Goal: Information Seeking & Learning: Learn about a topic

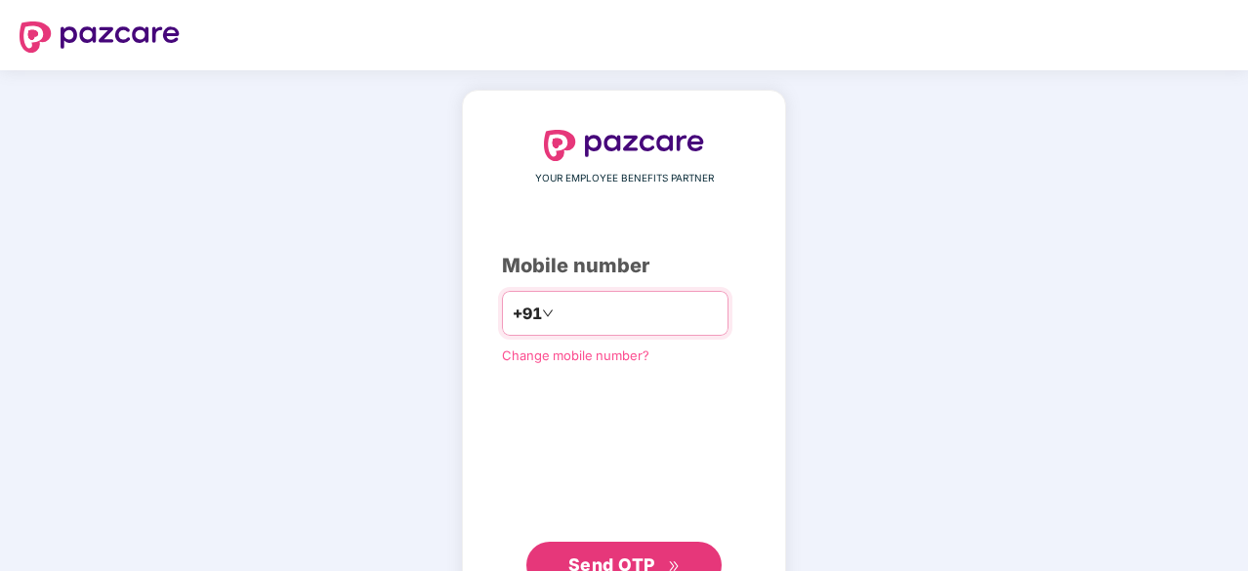
drag, startPoint x: 0, startPoint y: 0, endPoint x: 563, endPoint y: 322, distance: 648.4
click at [563, 322] on input "number" at bounding box center [638, 313] width 160 height 31
type input "**********"
click at [658, 548] on button "Send OTP" at bounding box center [623, 565] width 195 height 47
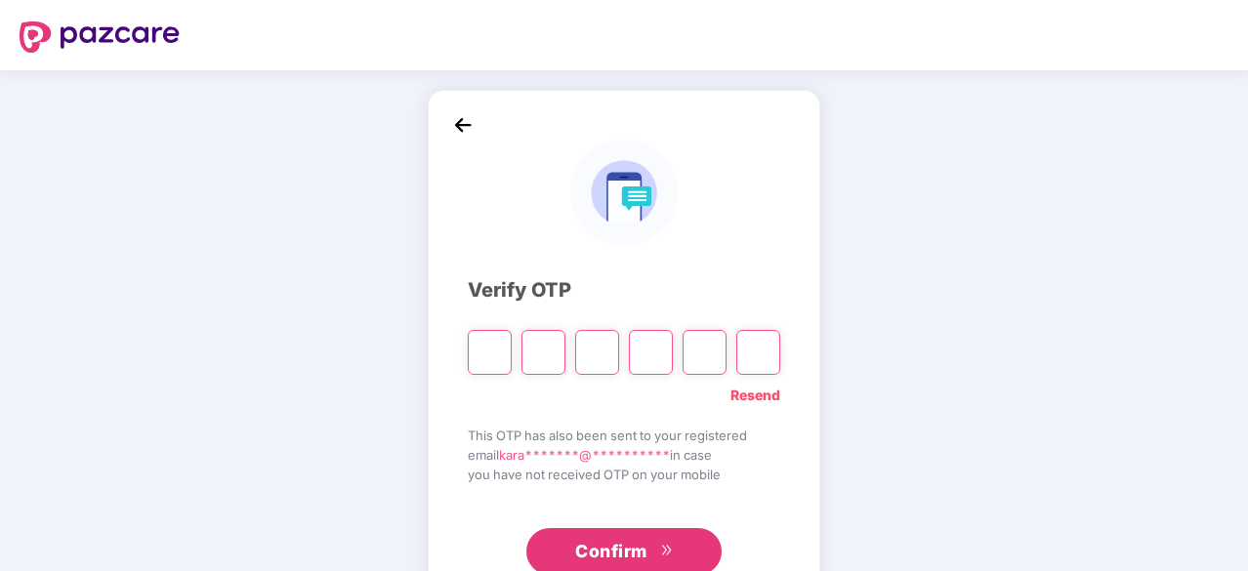
paste input "*"
type input "*"
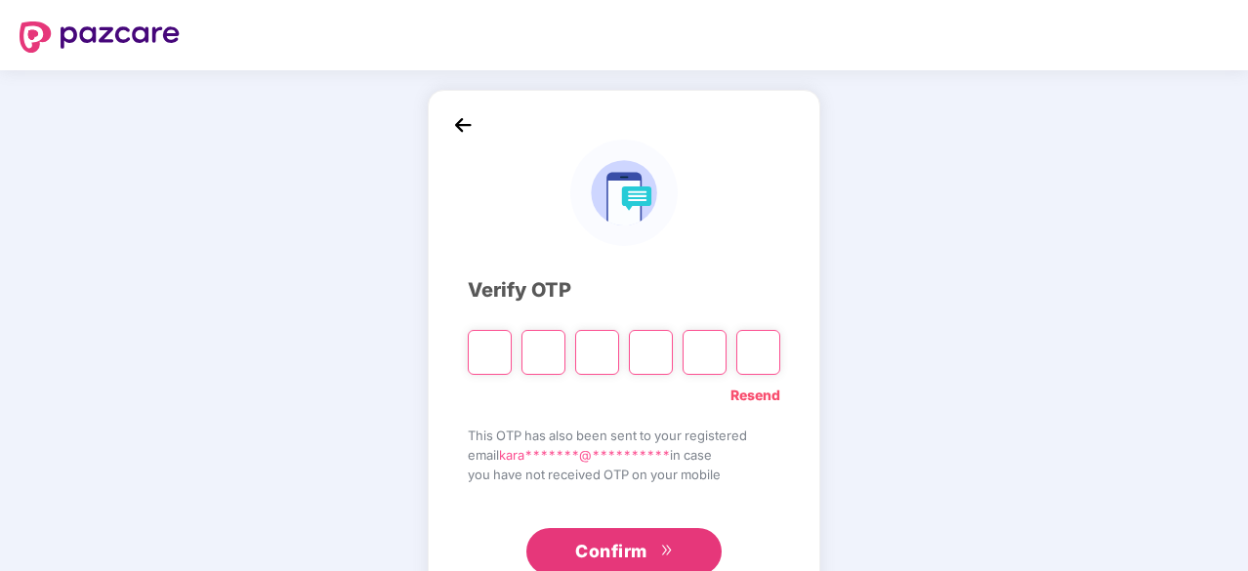
type input "*"
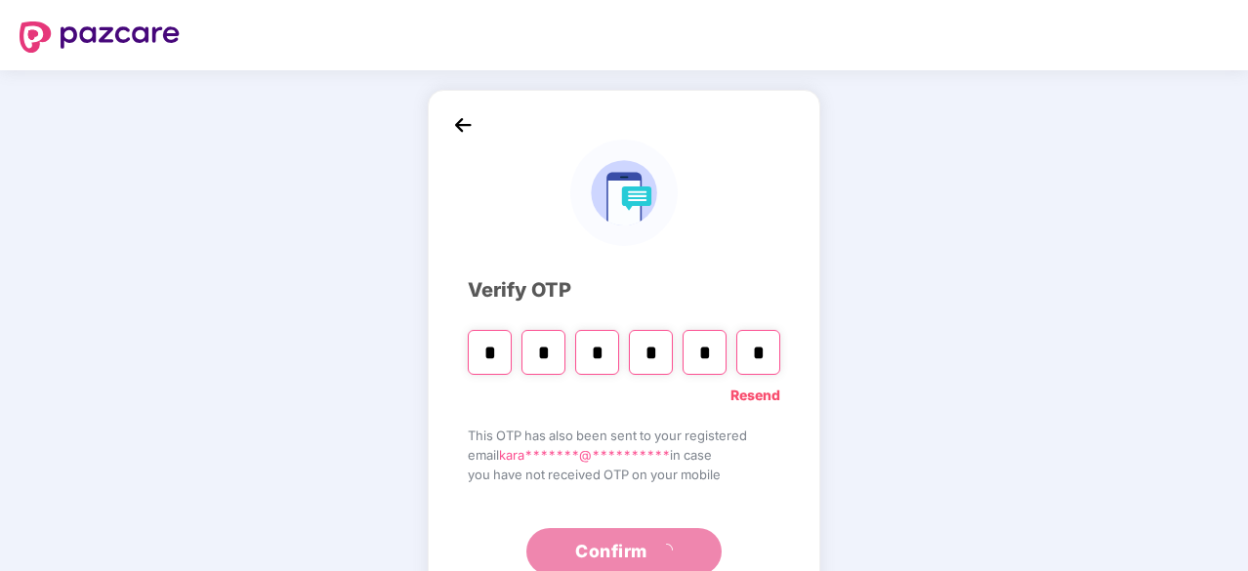
paste input "Digit 6"
type input "*"
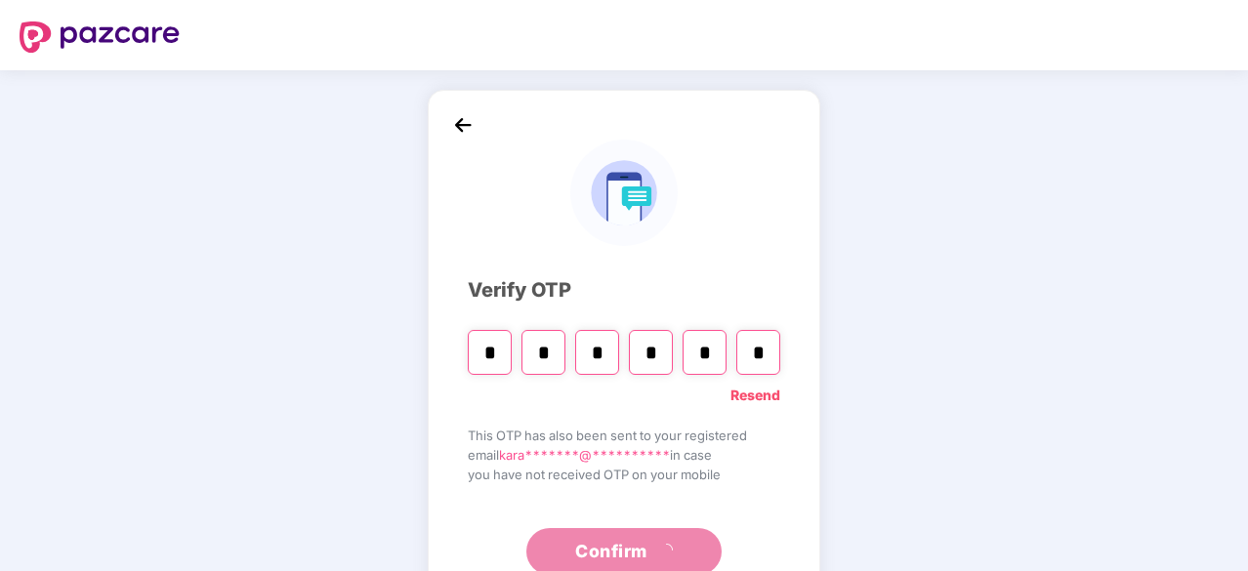
type input "*"
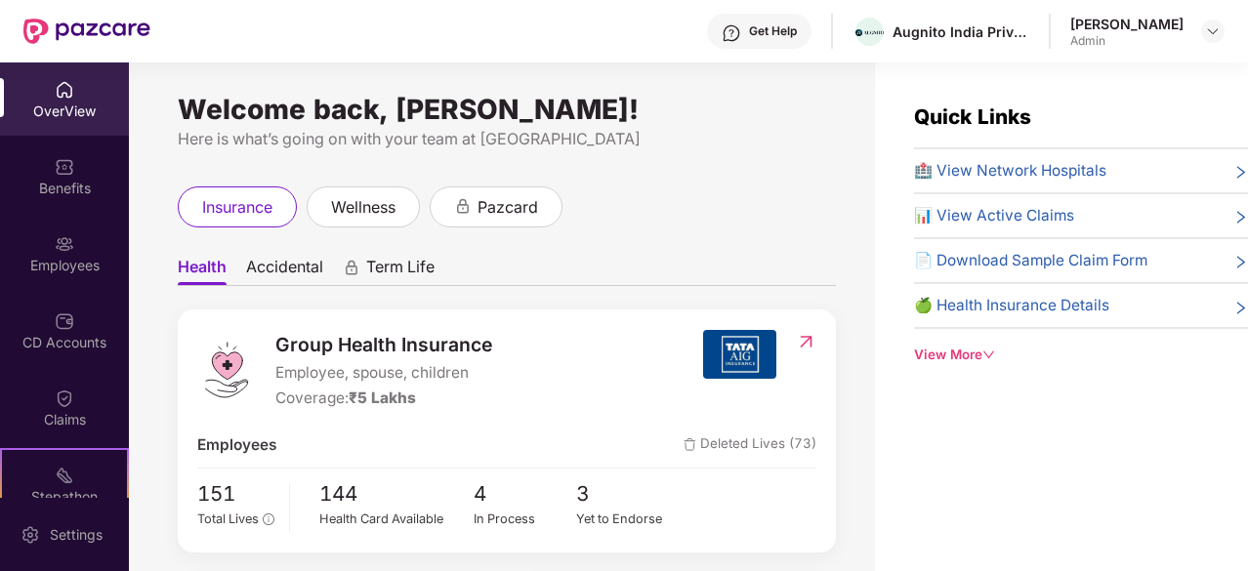
click at [308, 269] on span "Accidental" at bounding box center [284, 271] width 77 height 28
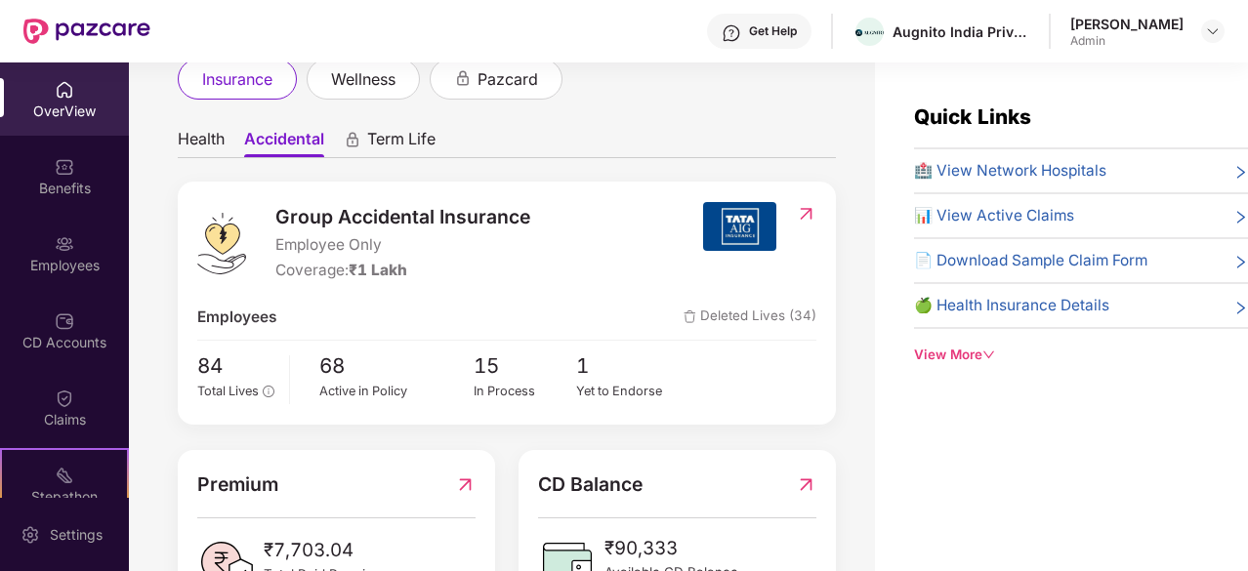
scroll to position [98, 0]
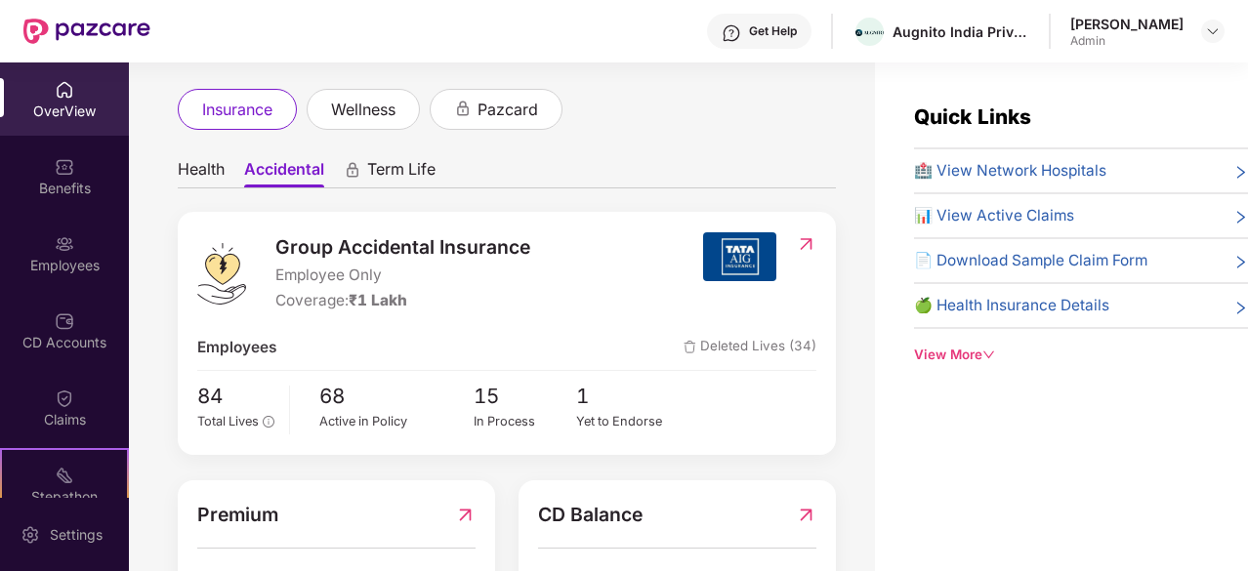
click at [224, 176] on span "Health" at bounding box center [201, 173] width 47 height 28
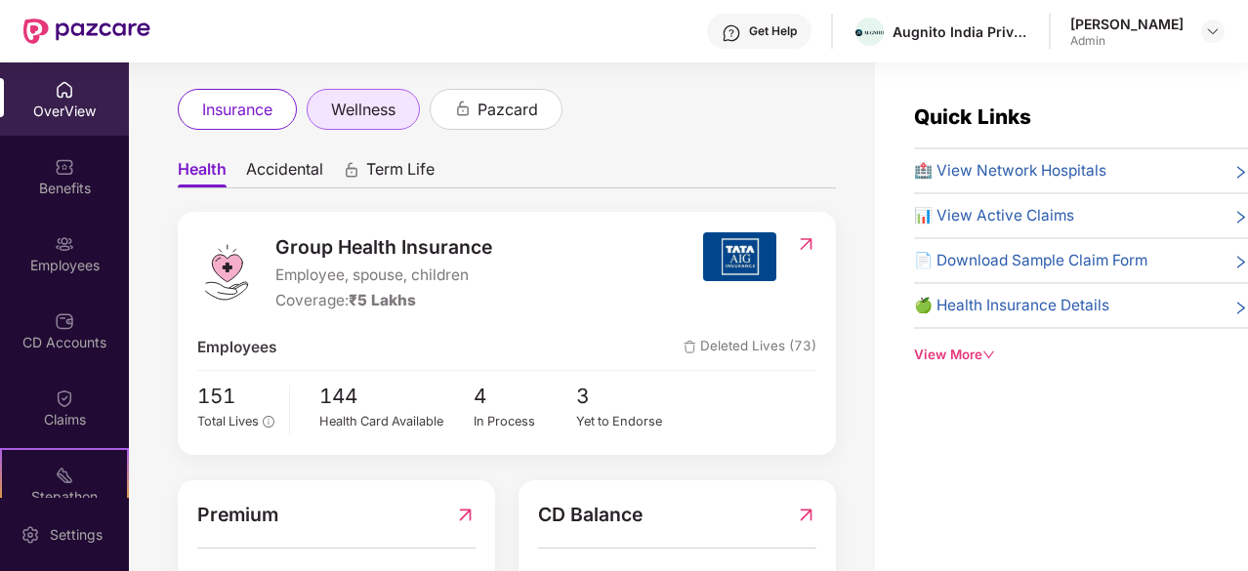
click at [408, 110] on div "wellness" at bounding box center [363, 109] width 113 height 41
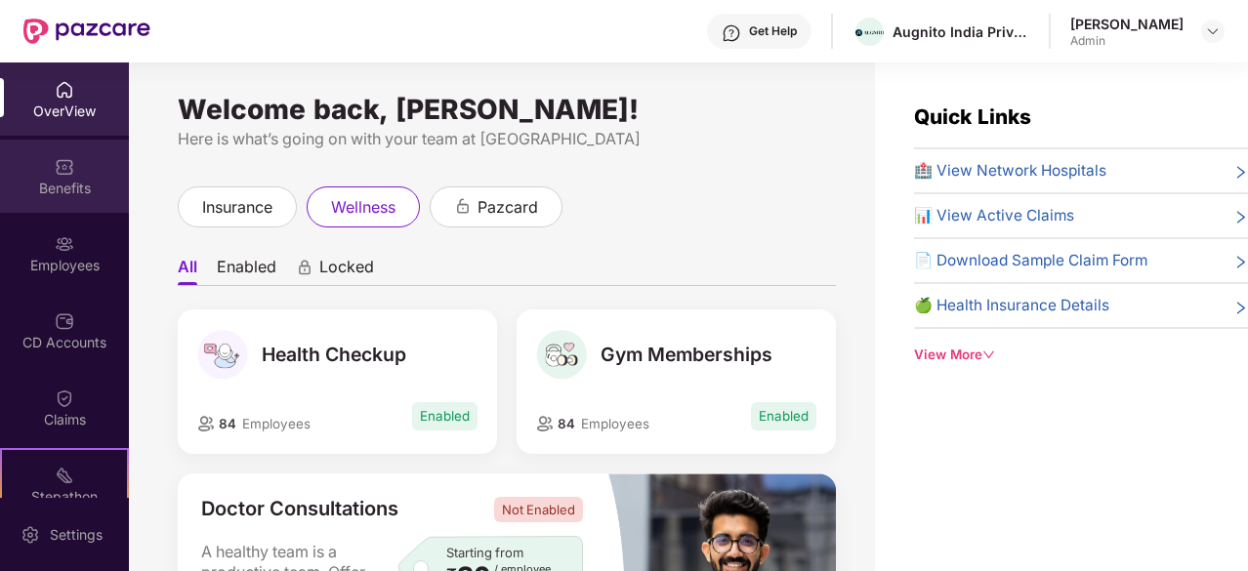
click at [77, 175] on div "Benefits" at bounding box center [64, 176] width 129 height 73
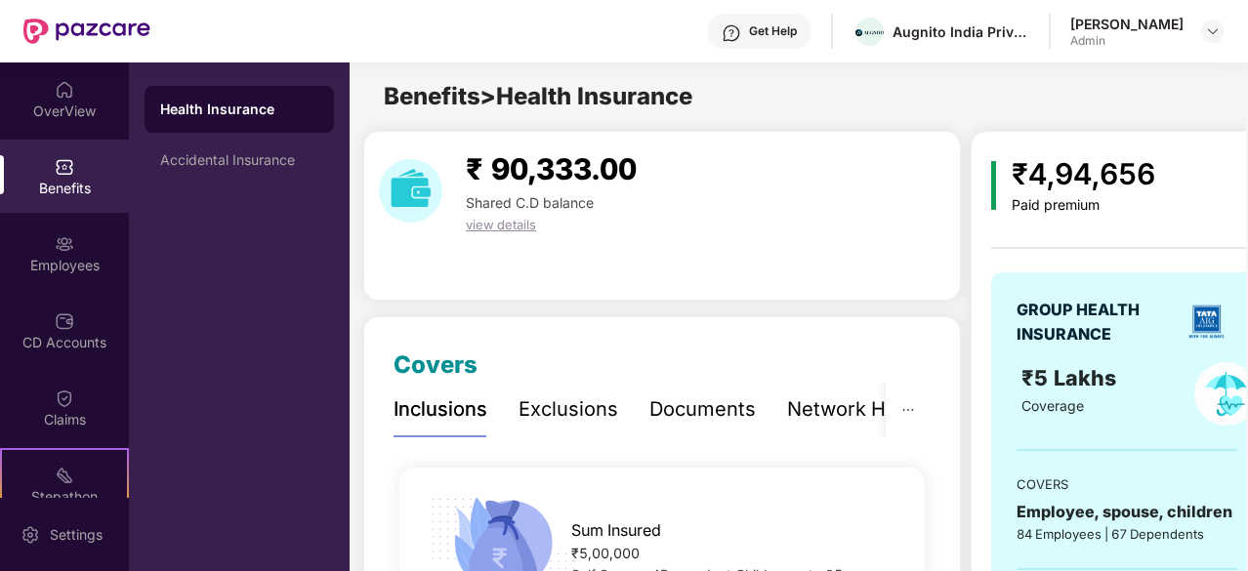
click at [746, 413] on div "Documents" at bounding box center [703, 410] width 106 height 30
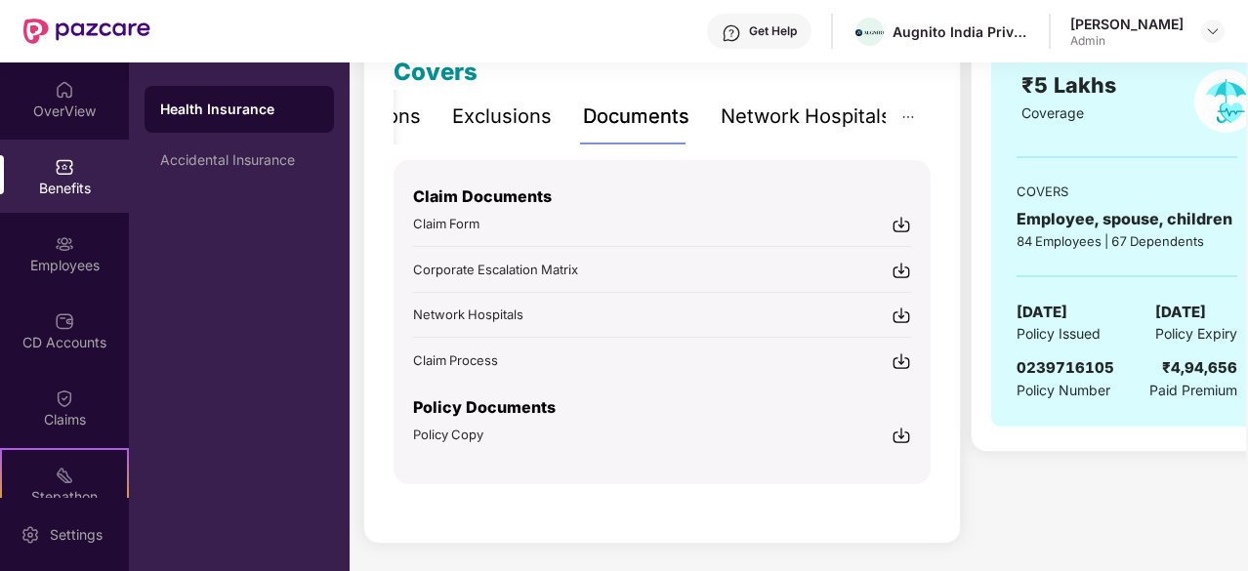
scroll to position [98, 0]
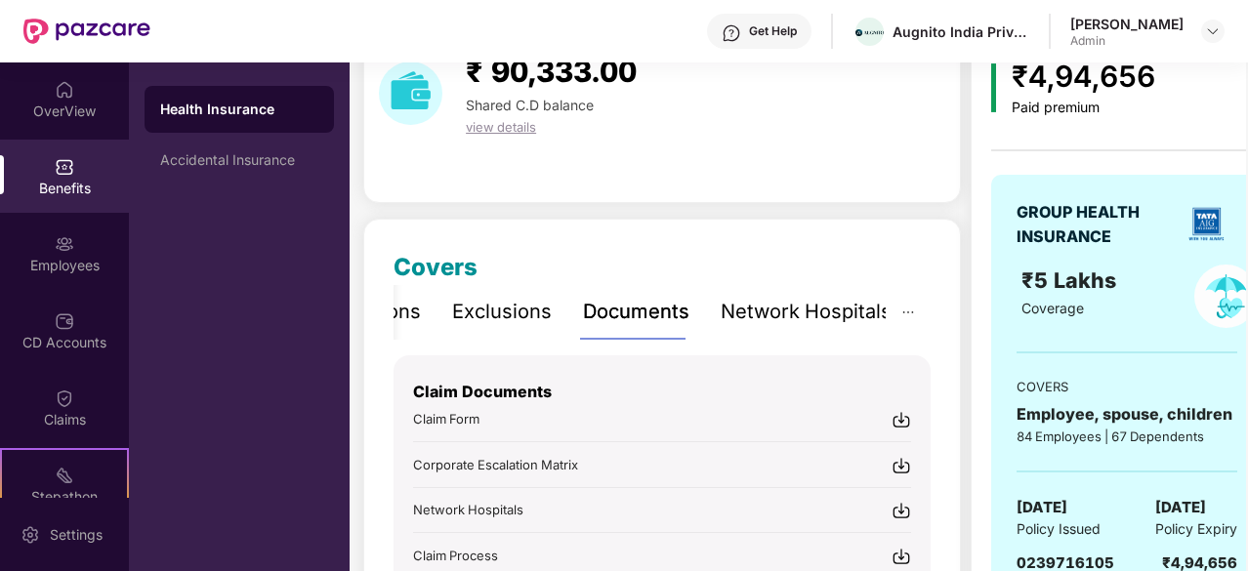
click at [842, 319] on div "Network Hospitals" at bounding box center [806, 312] width 171 height 30
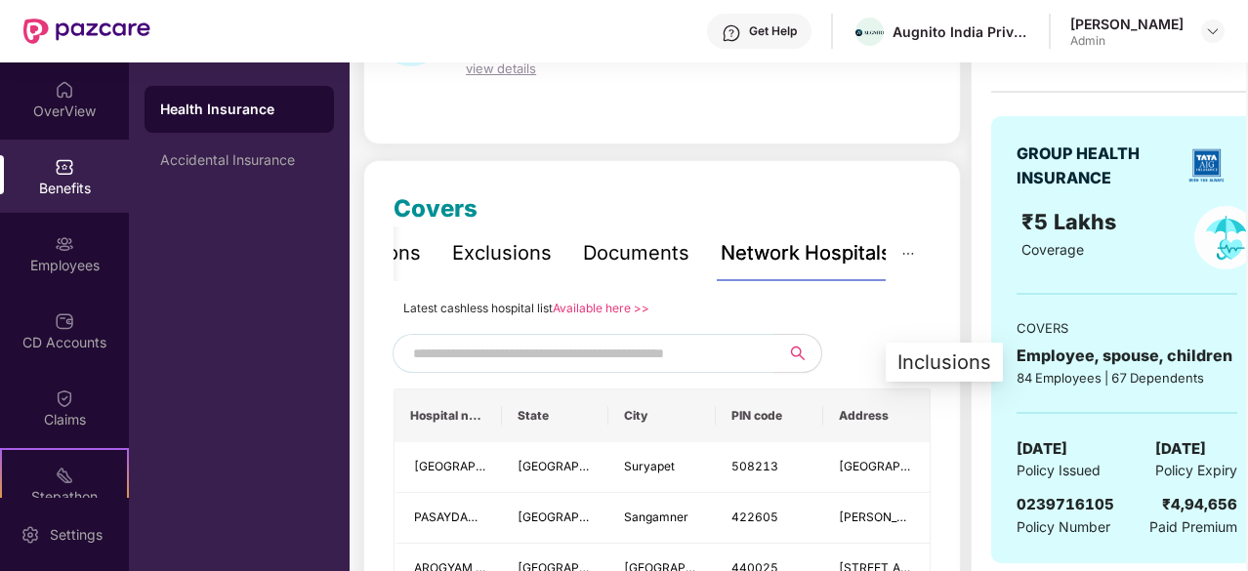
scroll to position [195, 0]
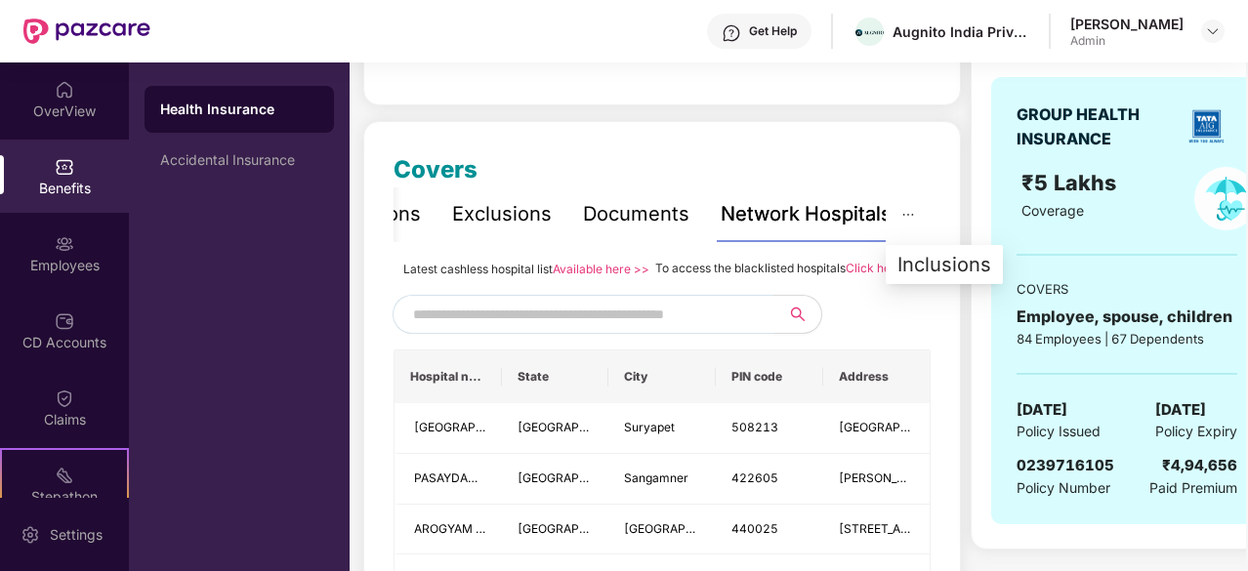
click at [912, 212] on icon "ellipsis" at bounding box center [909, 215] width 14 height 14
click at [533, 218] on div "Exclusions" at bounding box center [502, 214] width 100 height 30
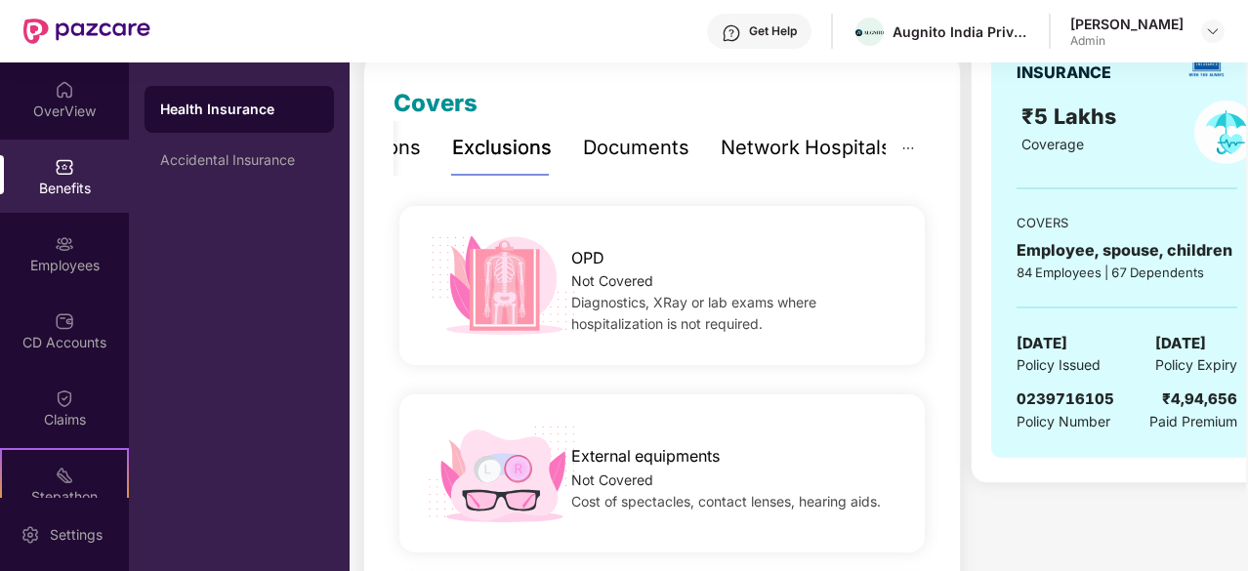
scroll to position [0, 0]
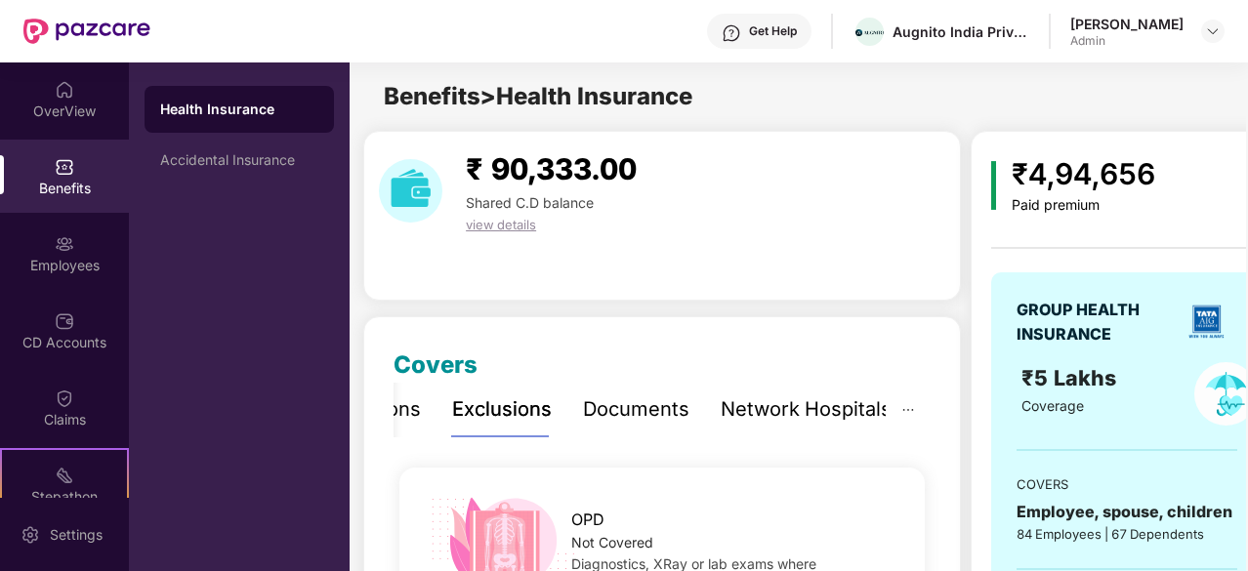
click at [417, 415] on div "Inclusions" at bounding box center [374, 410] width 94 height 30
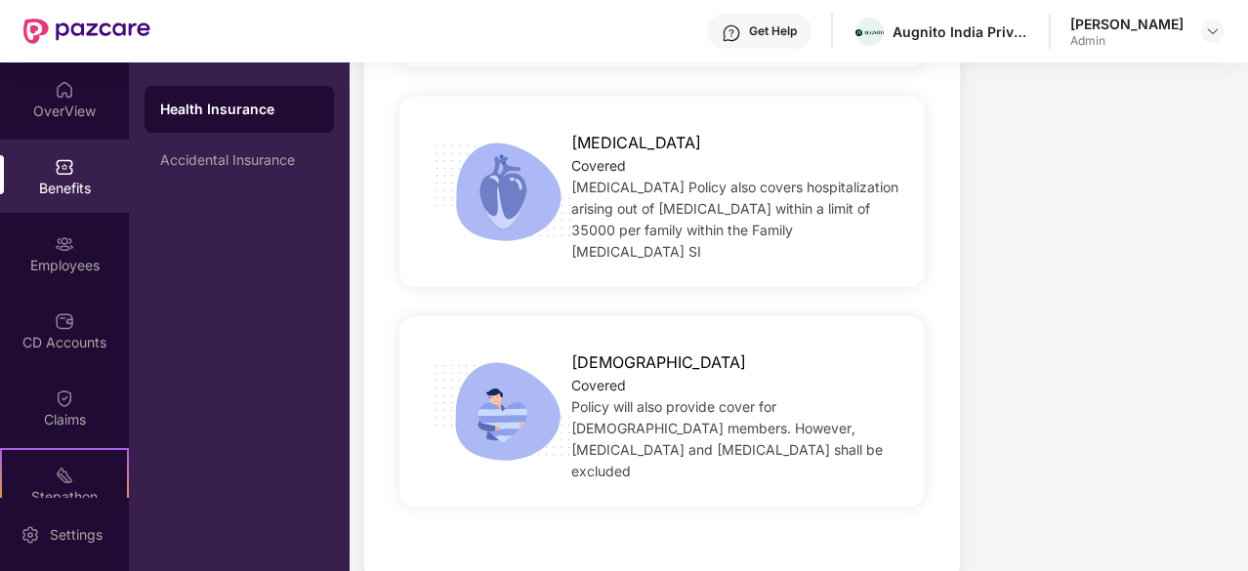
scroll to position [4453, 0]
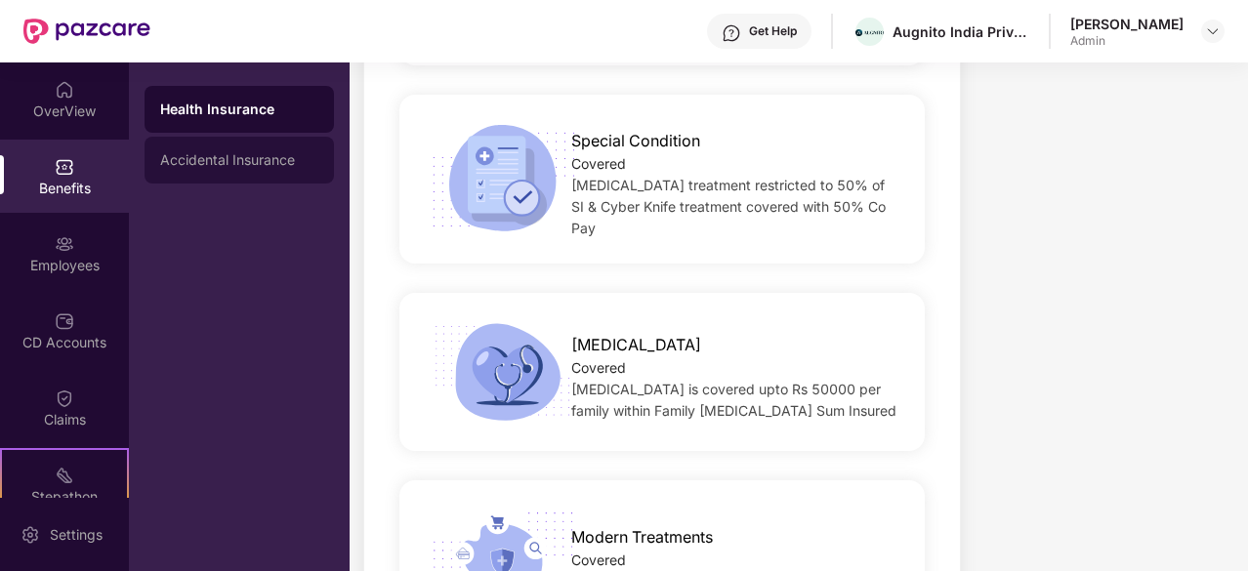
click at [242, 181] on div "Accidental Insurance" at bounding box center [239, 160] width 189 height 47
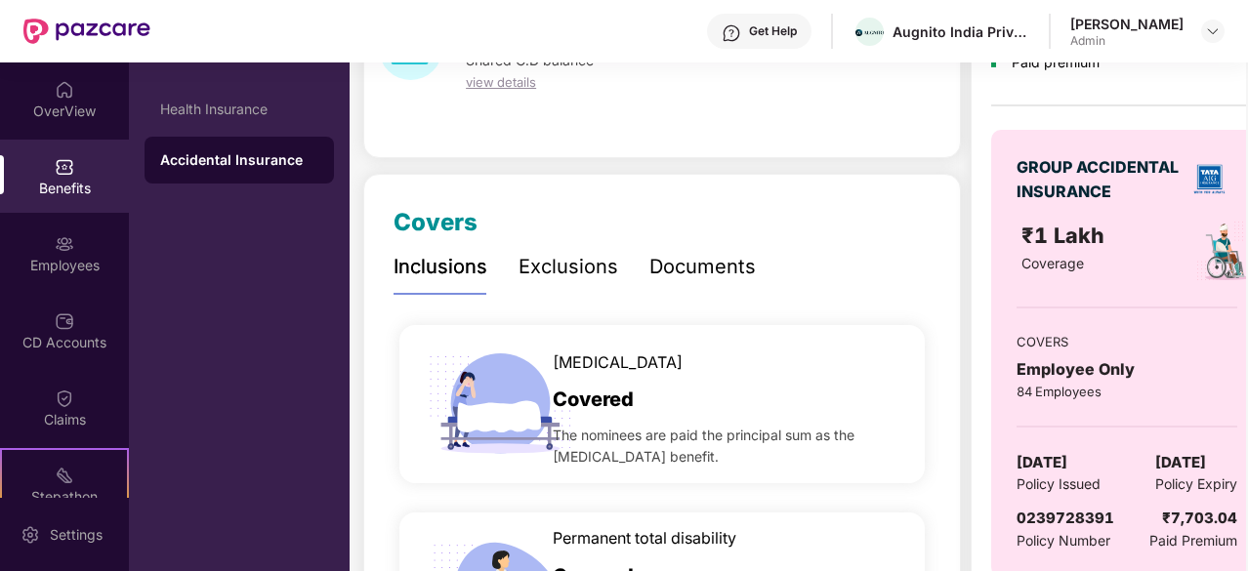
scroll to position [293, 0]
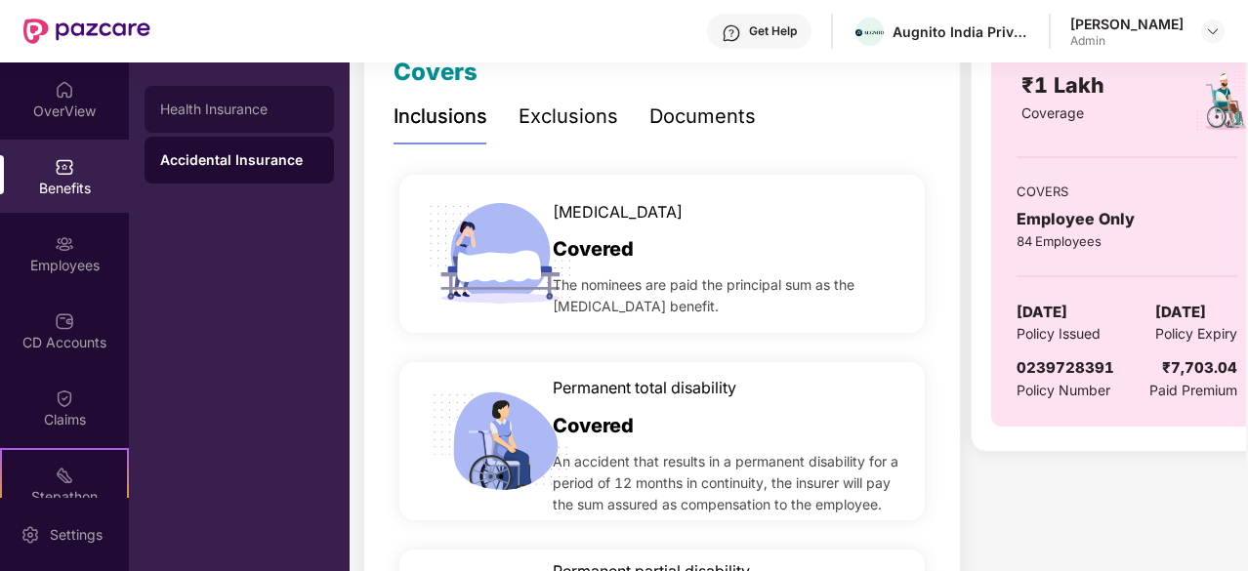
click at [252, 120] on div "Health Insurance" at bounding box center [239, 109] width 189 height 47
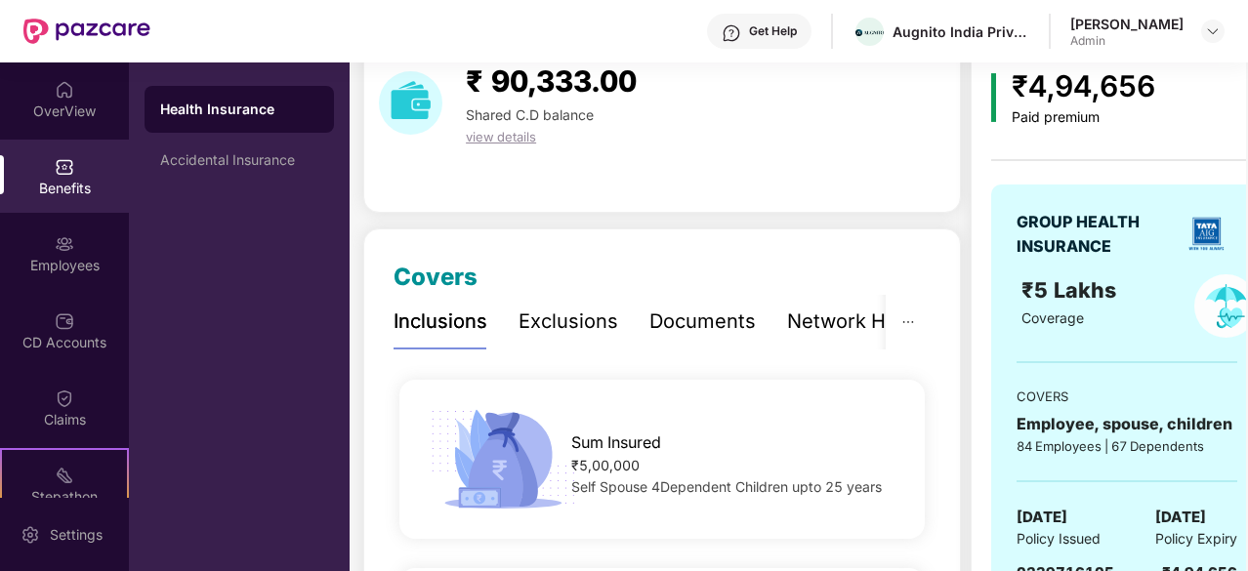
scroll to position [0, 0]
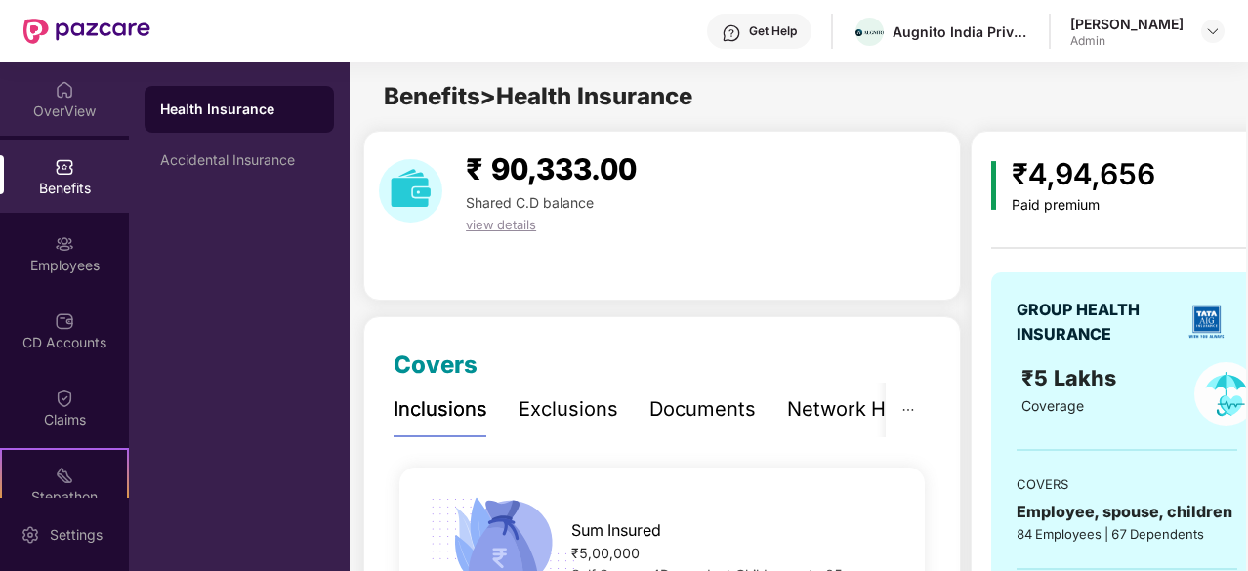
click at [77, 130] on div "OverView" at bounding box center [64, 99] width 129 height 73
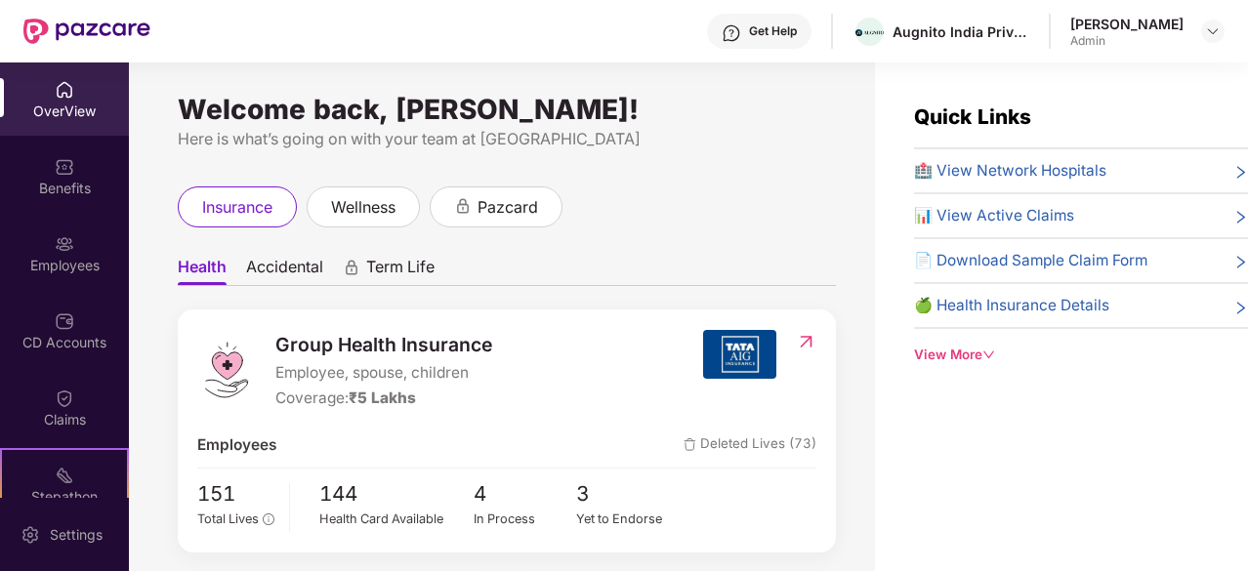
click at [798, 339] on img at bounding box center [806, 342] width 21 height 20
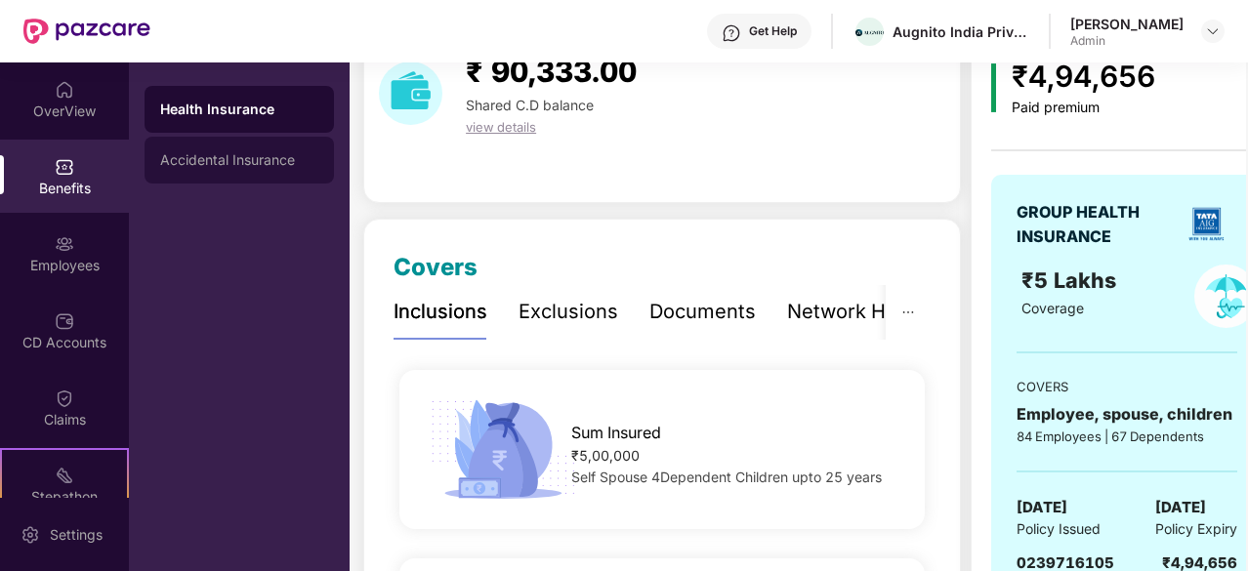
click at [240, 159] on div "Accidental Insurance" at bounding box center [239, 160] width 158 height 16
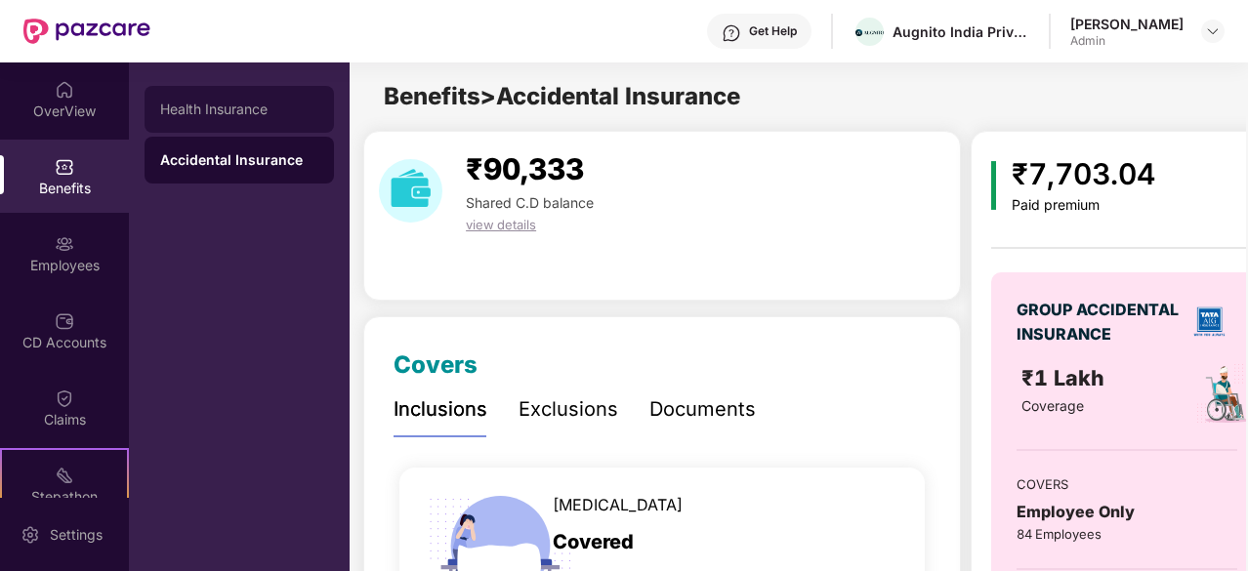
click at [224, 120] on div "Health Insurance" at bounding box center [239, 109] width 189 height 47
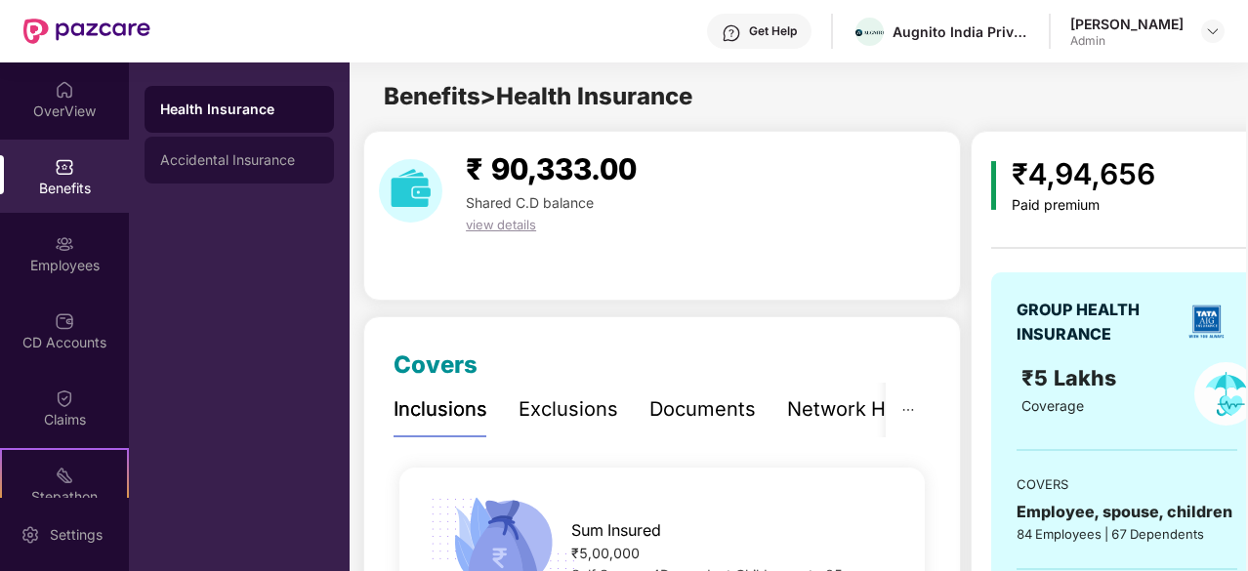
click at [301, 179] on div "Accidental Insurance" at bounding box center [239, 160] width 189 height 47
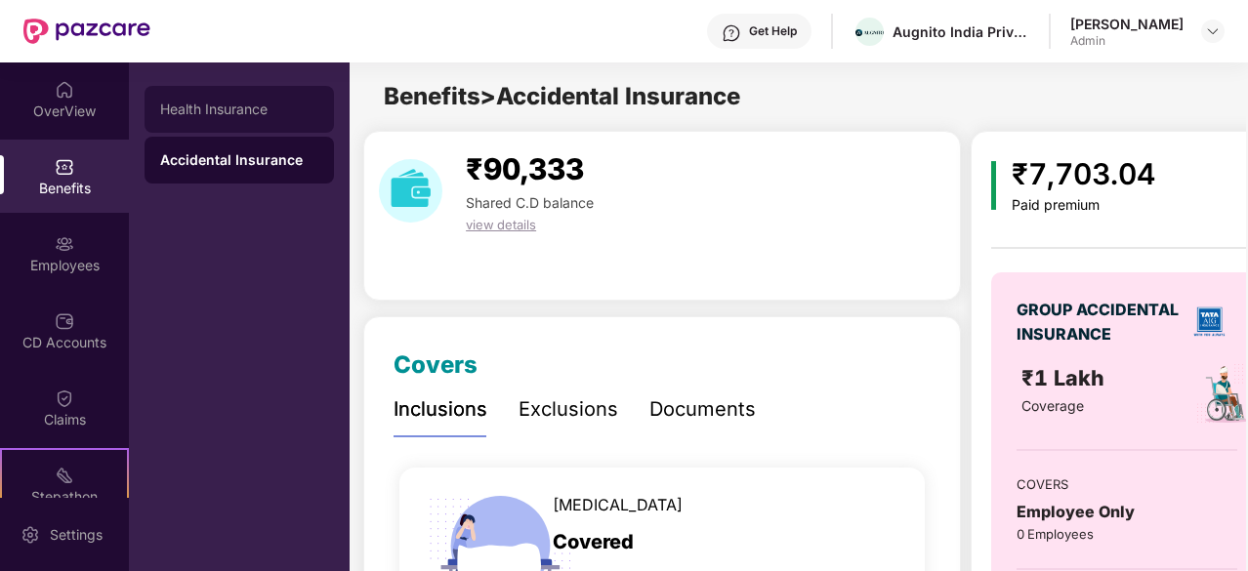
click at [278, 114] on div "Health Insurance" at bounding box center [239, 110] width 158 height 16
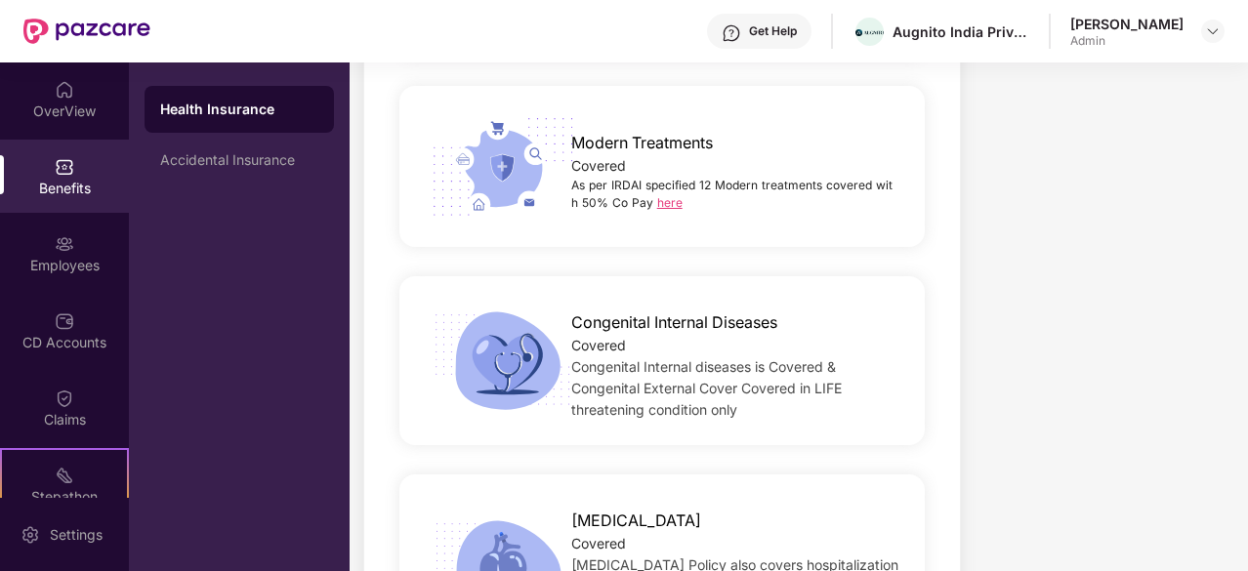
scroll to position [4453, 0]
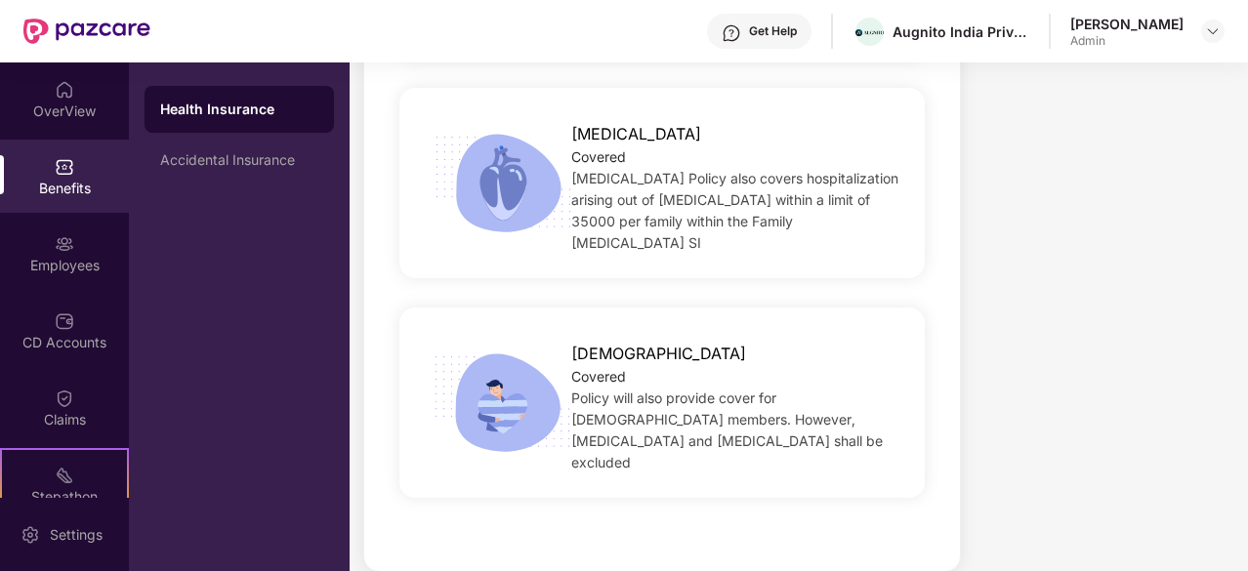
drag, startPoint x: 572, startPoint y: 239, endPoint x: 877, endPoint y: 460, distance: 376.3
copy div "Lor Ipsumdo ₹4,93,426 Sita Consec 2Adipiscin Elitsedd eius 27 tempo Incidi Utla…"
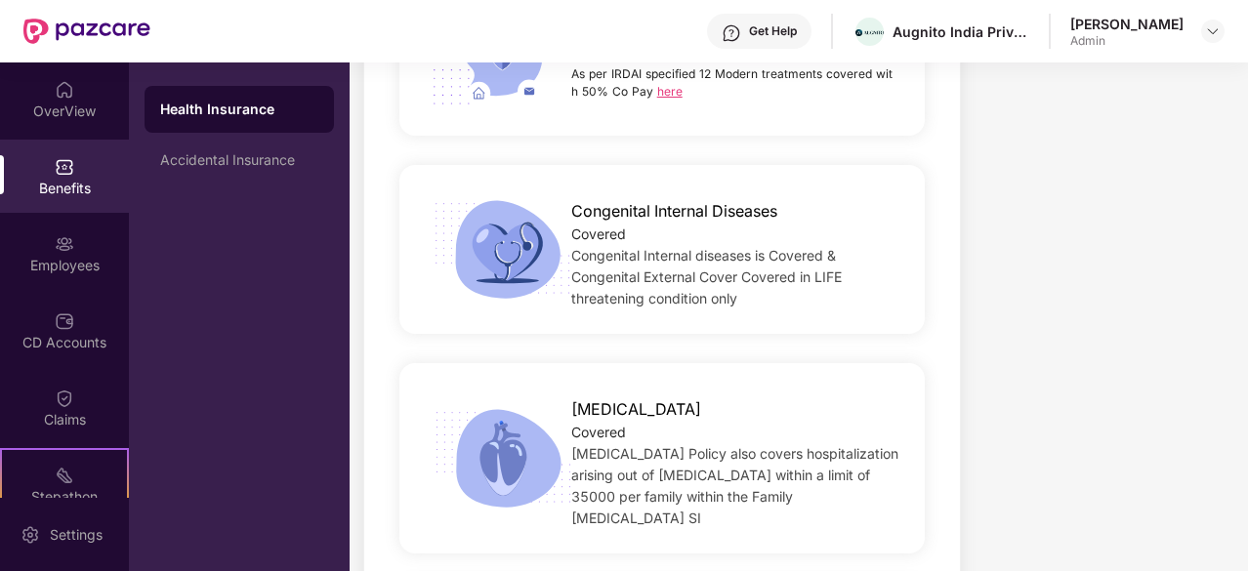
scroll to position [3965, 0]
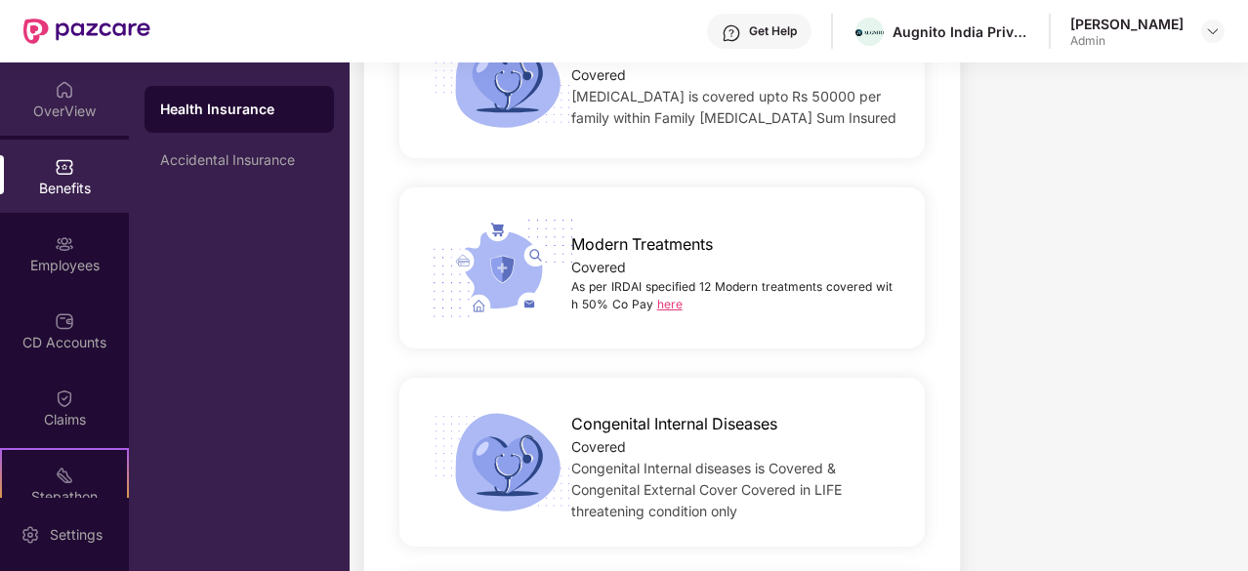
click at [63, 97] on img at bounding box center [65, 90] width 20 height 20
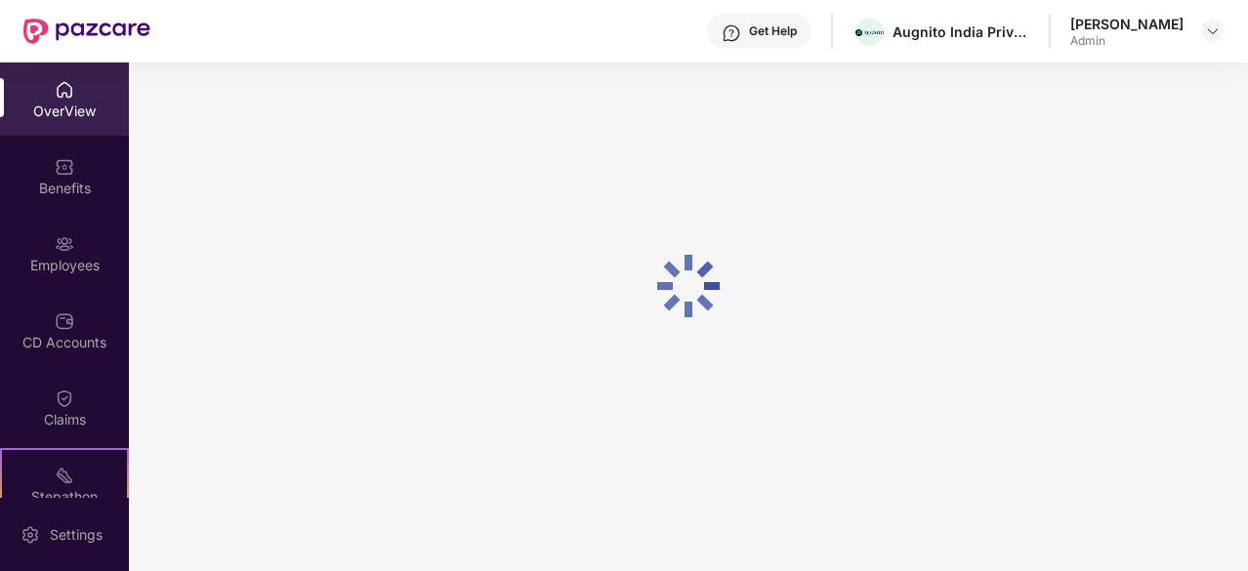
scroll to position [63, 0]
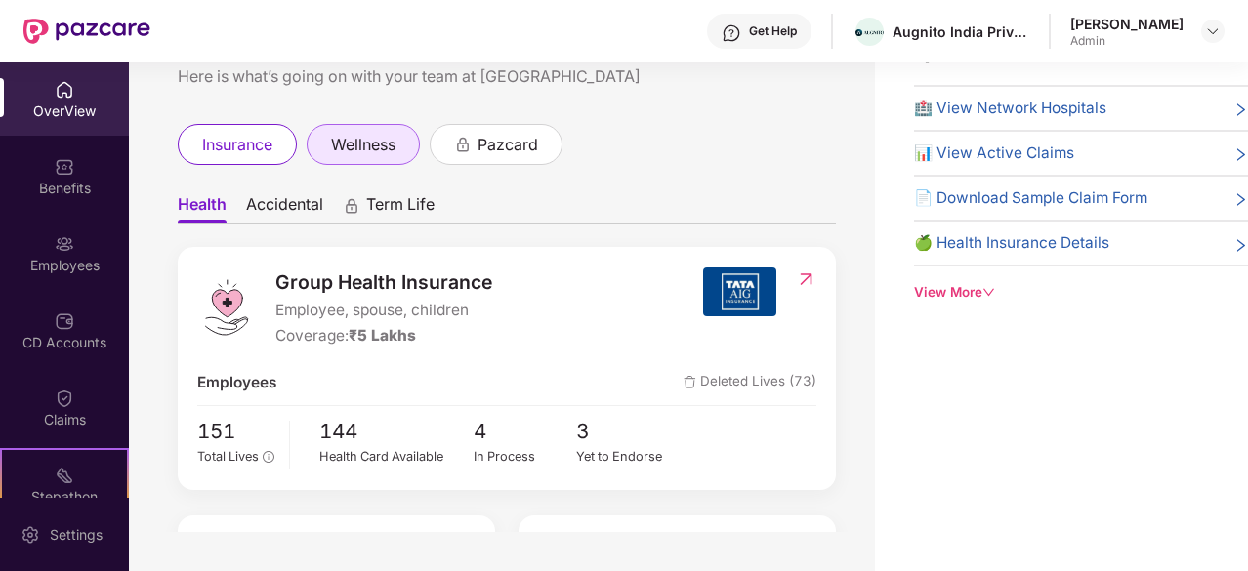
click at [357, 138] on span "wellness" at bounding box center [363, 145] width 64 height 24
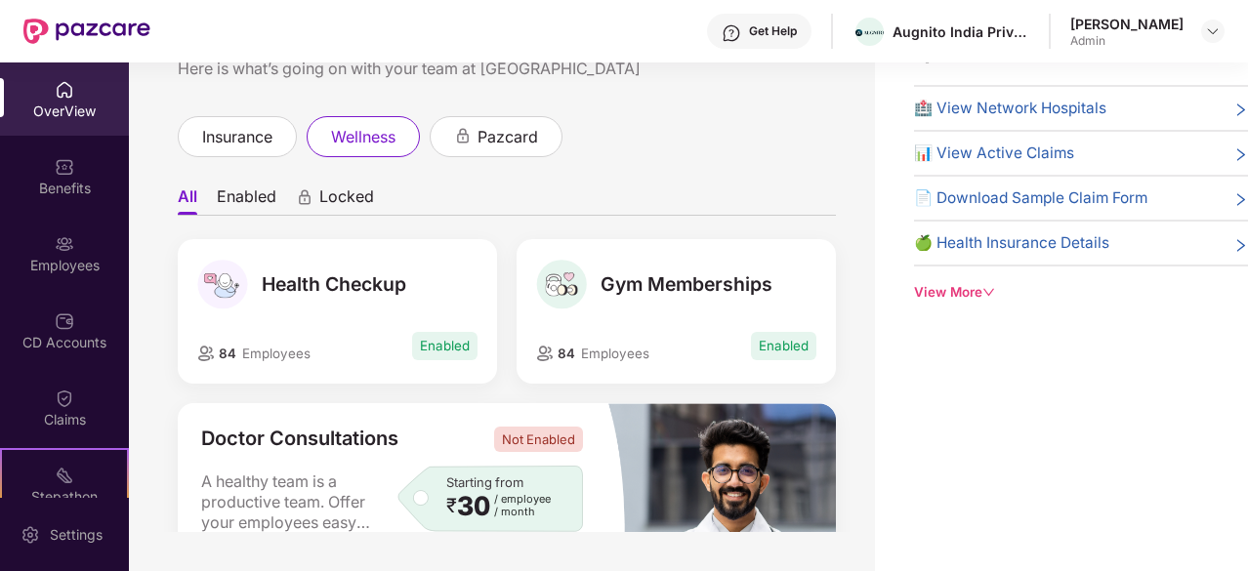
scroll to position [0, 0]
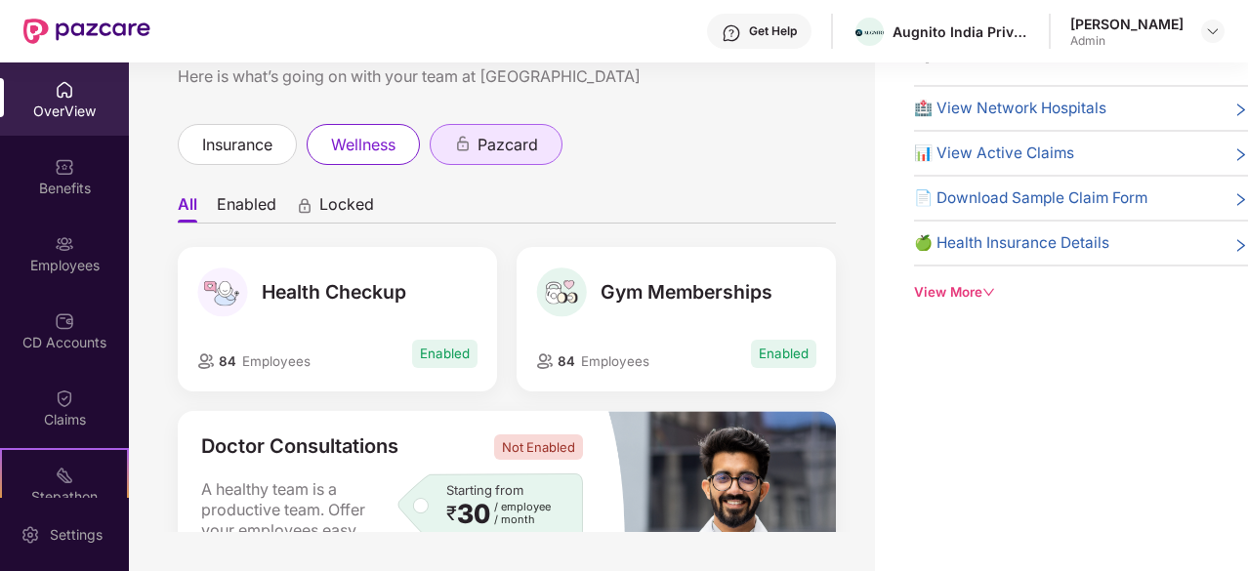
click at [504, 153] on span "pazcard" at bounding box center [508, 145] width 61 height 24
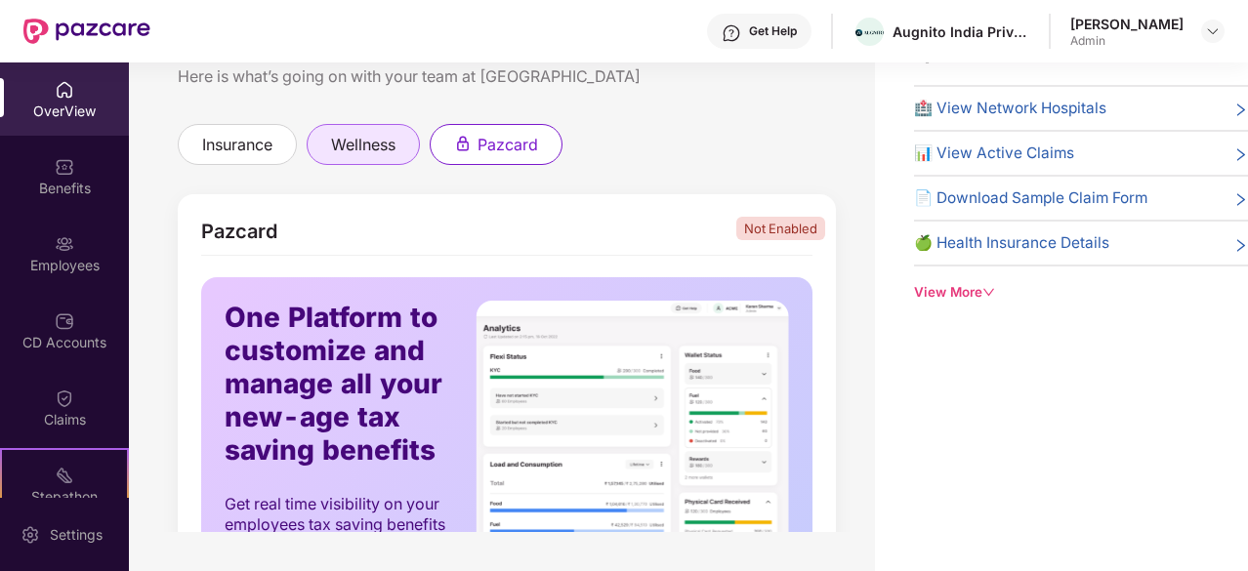
click at [373, 151] on span "wellness" at bounding box center [363, 145] width 64 height 24
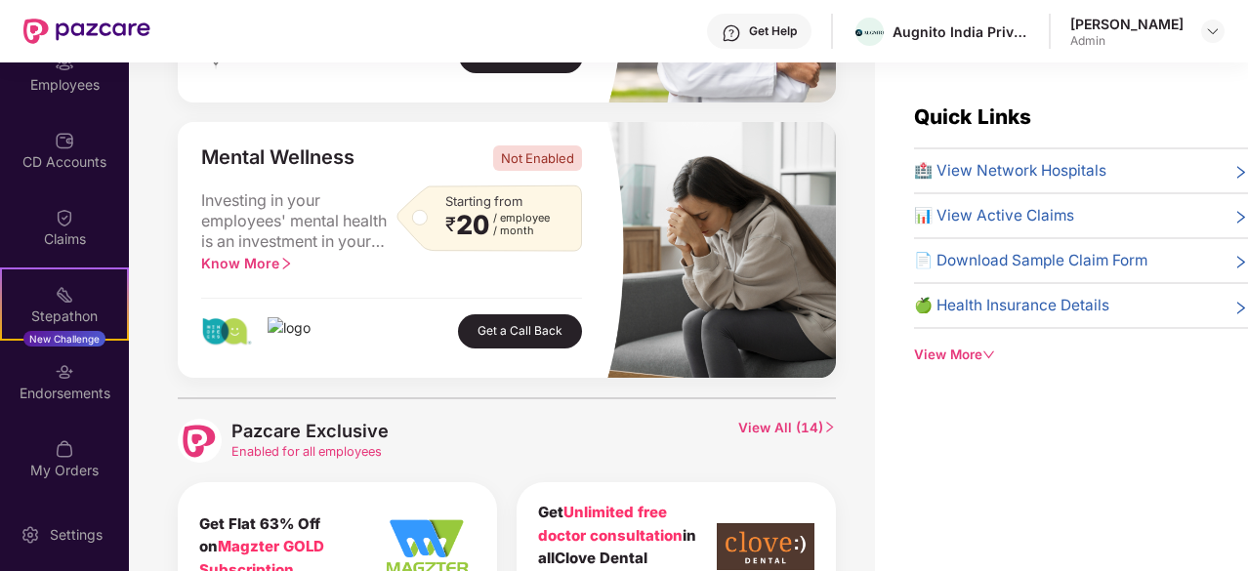
scroll to position [432, 0]
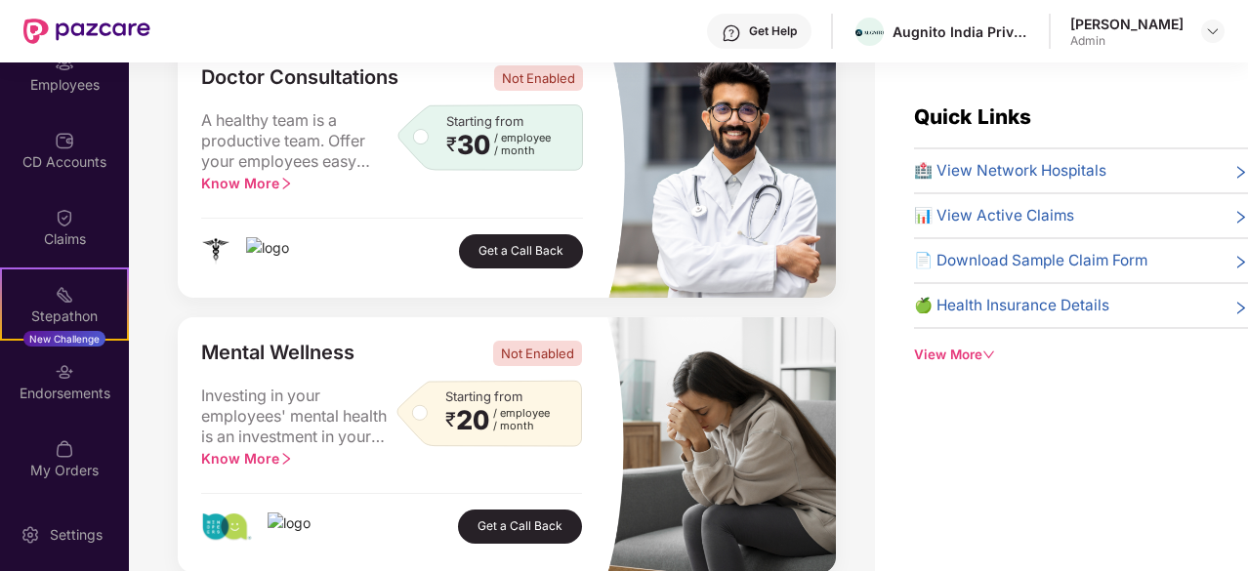
click at [272, 184] on span "Know More" at bounding box center [247, 183] width 92 height 17
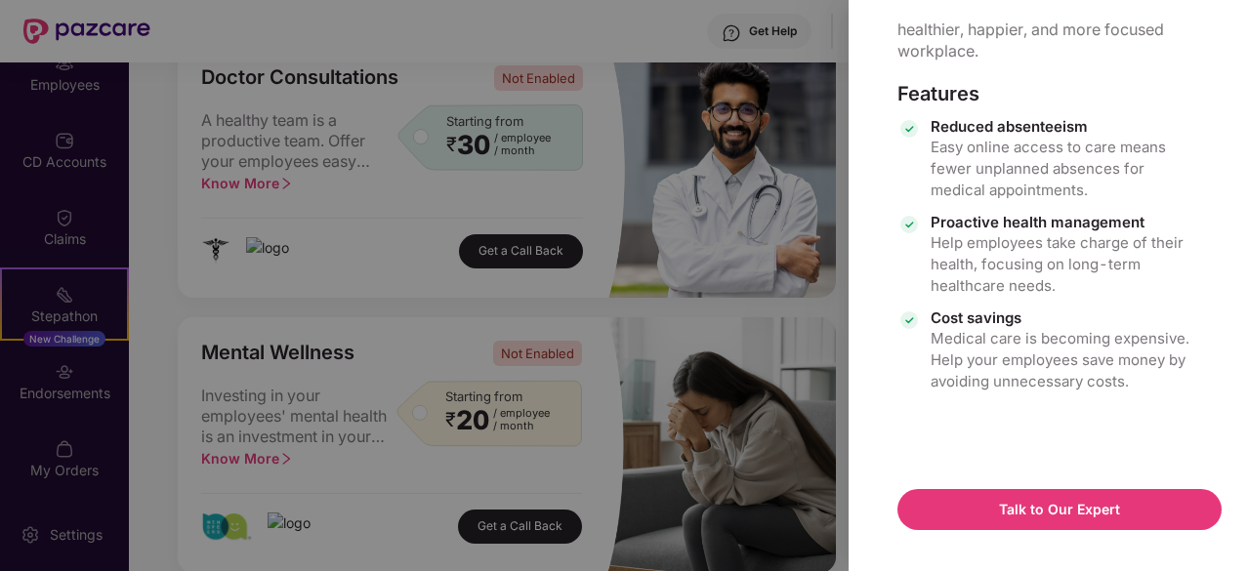
scroll to position [0, 0]
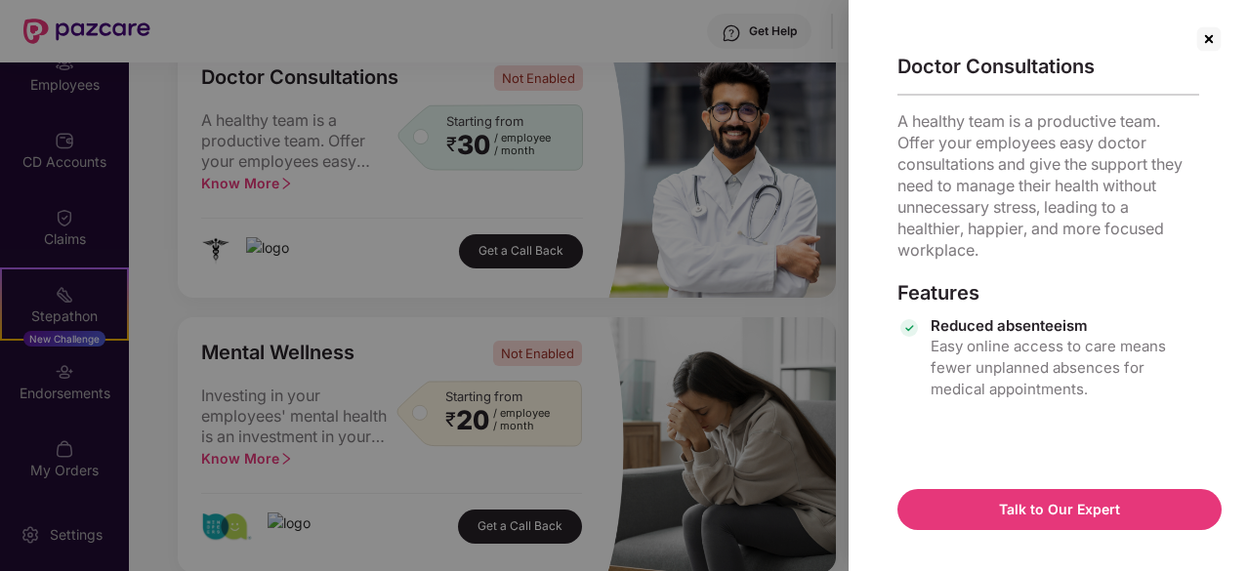
click at [1201, 27] on img at bounding box center [1209, 38] width 31 height 31
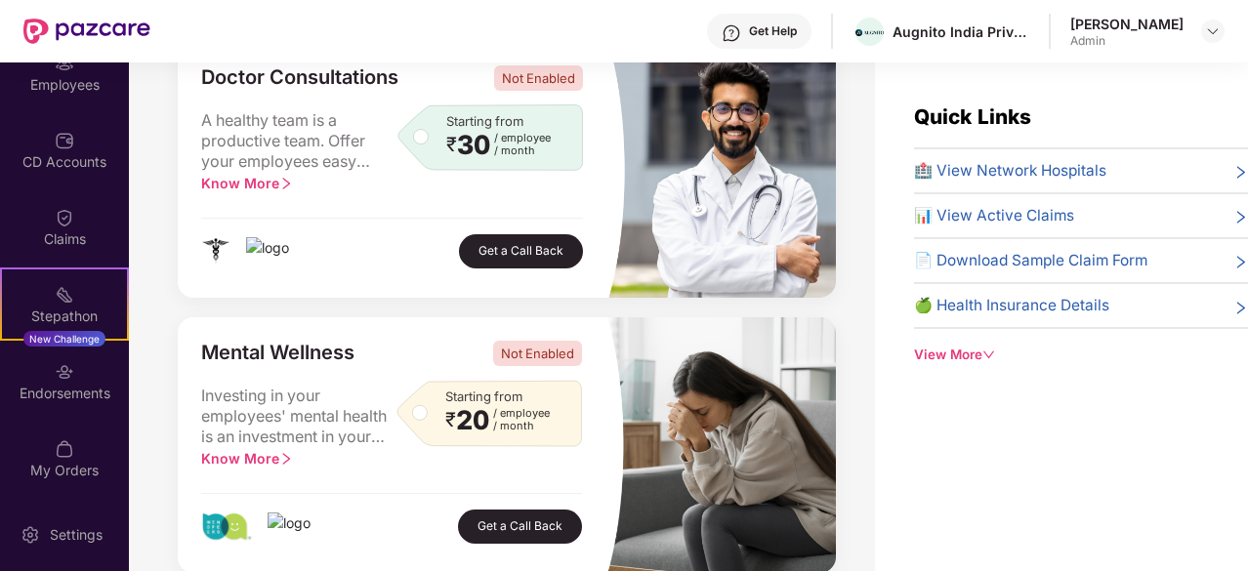
click at [275, 460] on span "Know More" at bounding box center [247, 458] width 92 height 17
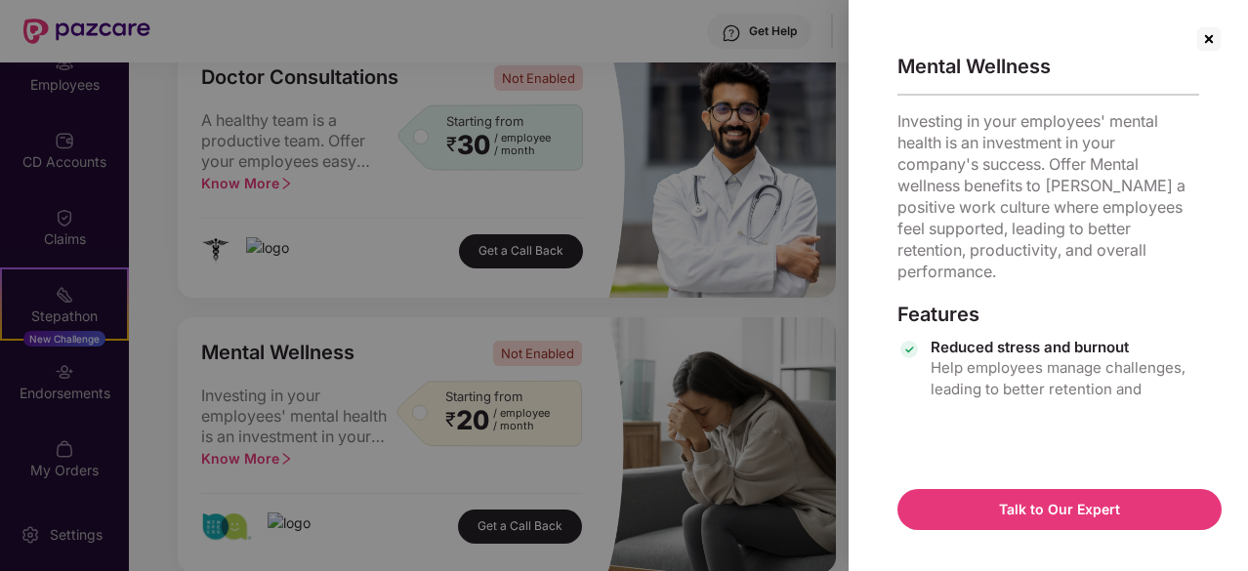
click at [1205, 35] on img at bounding box center [1209, 38] width 31 height 31
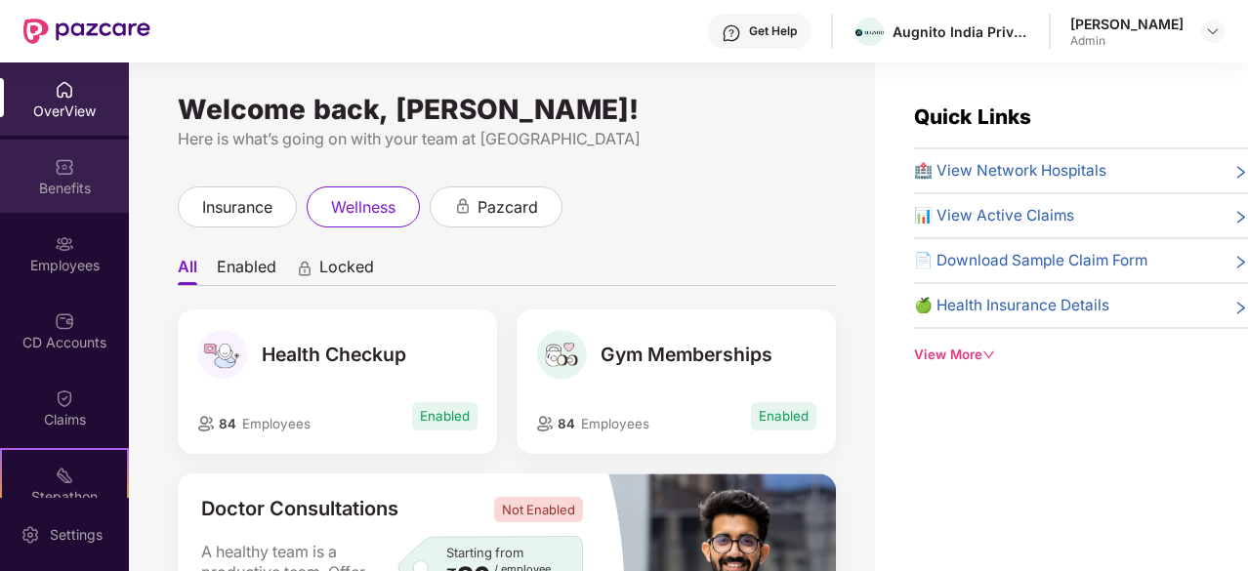
click at [80, 195] on div "Benefits" at bounding box center [64, 189] width 129 height 20
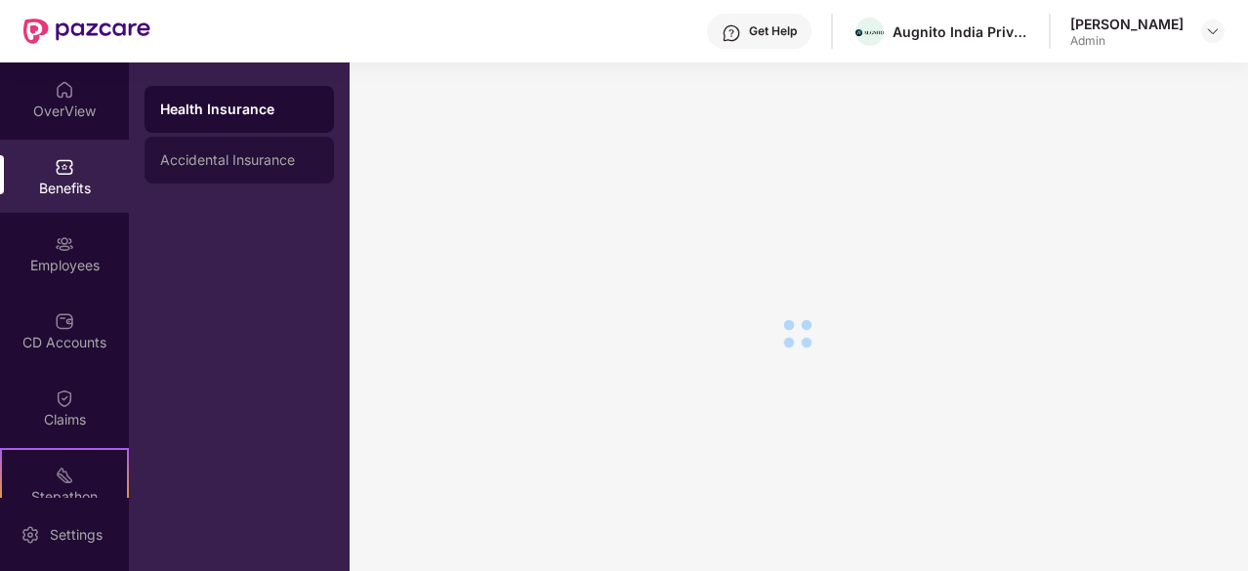
click at [180, 165] on div "Accidental Insurance" at bounding box center [239, 160] width 158 height 16
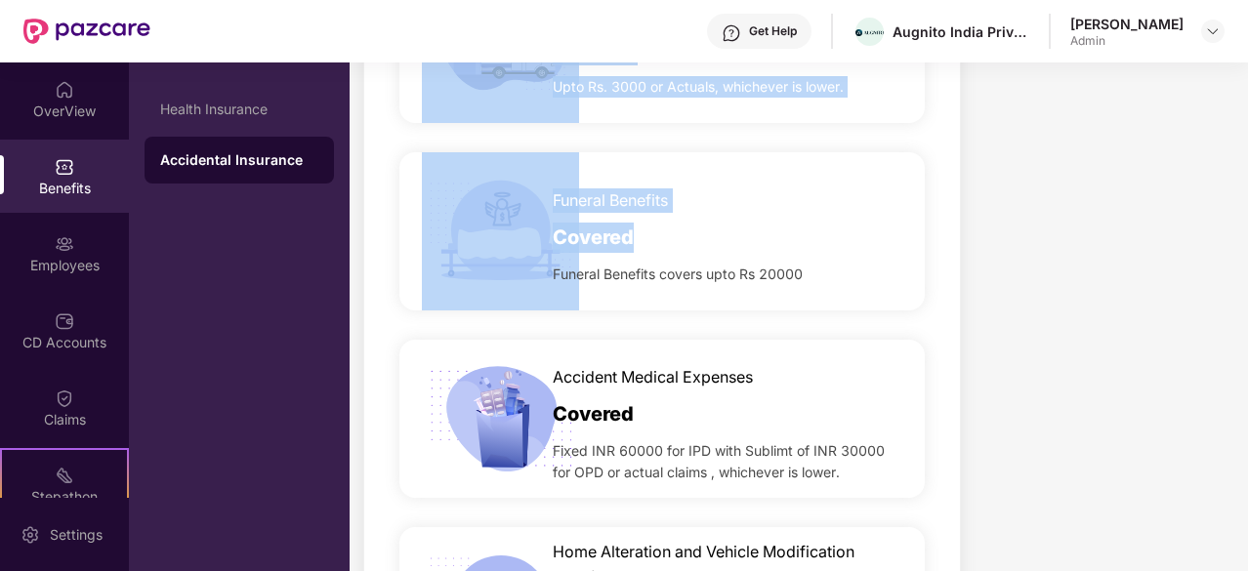
scroll to position [2609, 0]
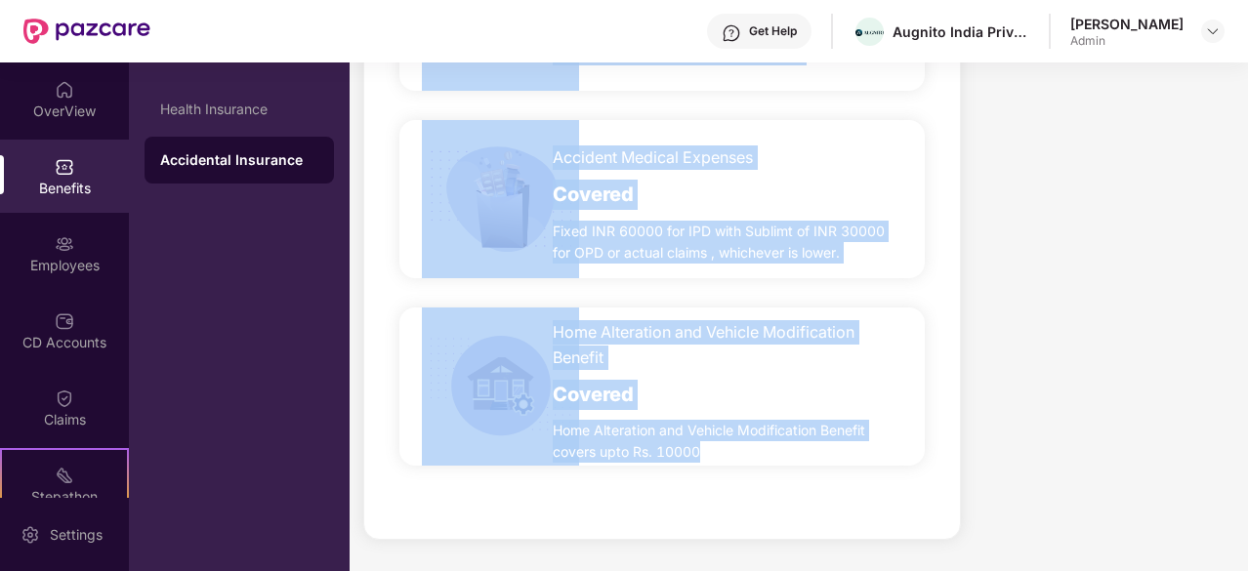
drag, startPoint x: 554, startPoint y: 103, endPoint x: 744, endPoint y: 456, distance: 401.6
copy div "[MEDICAL_DATA] Covered The nominees are paid the principal sum as the [MEDICAL_…"
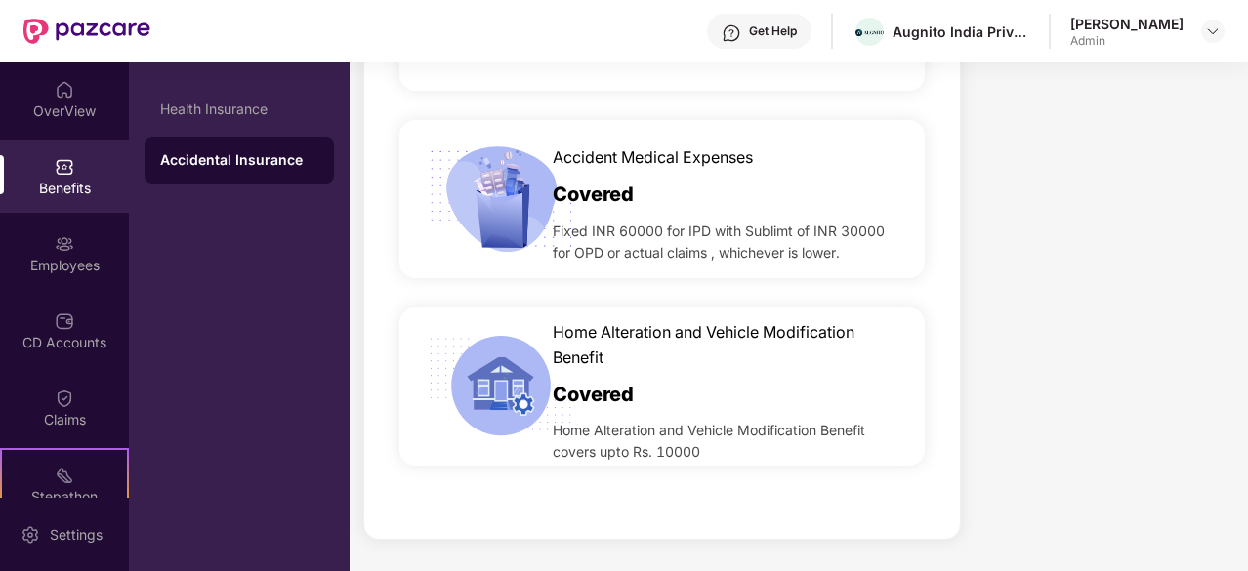
click at [63, 104] on div "OverView" at bounding box center [64, 112] width 129 height 20
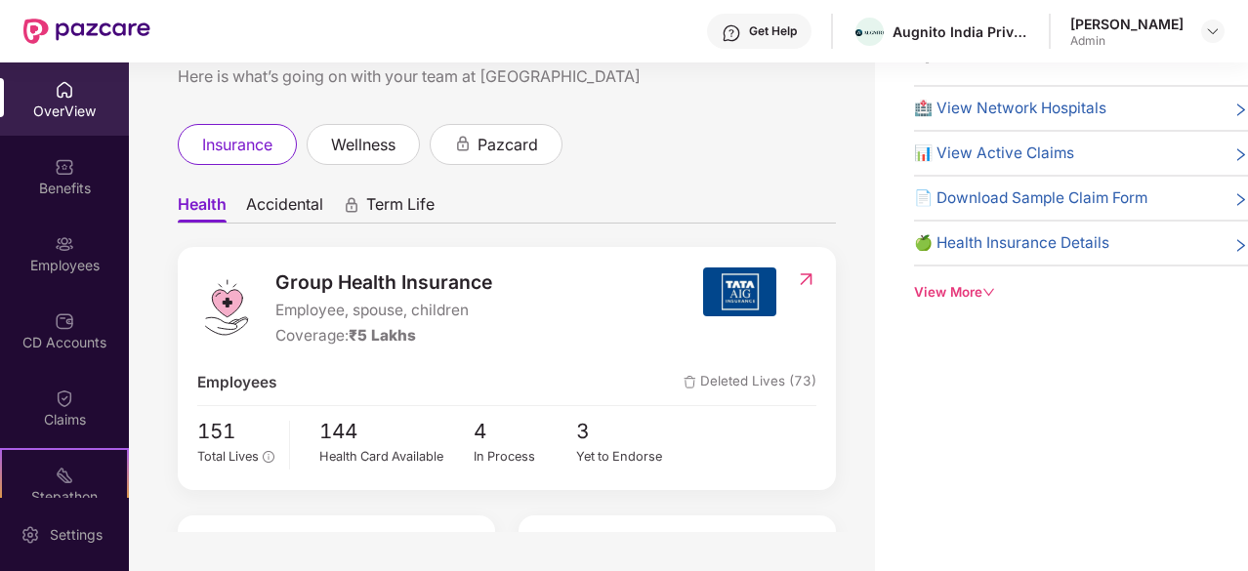
scroll to position [0, 0]
